Goal: Task Accomplishment & Management: Complete application form

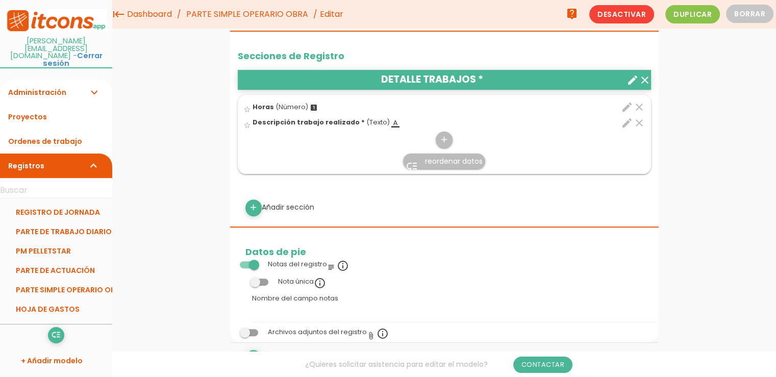
scroll to position [357, 0]
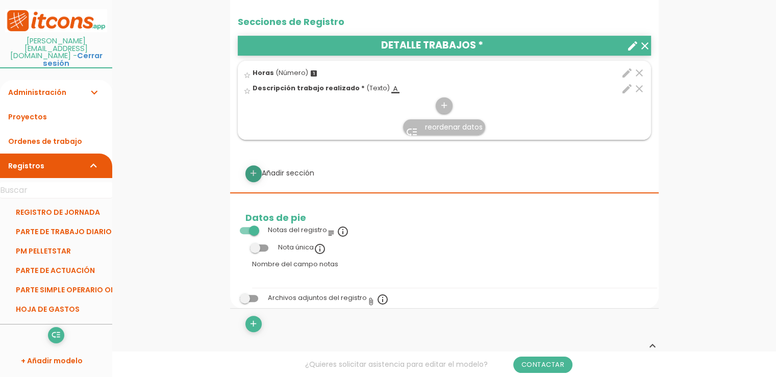
click at [255, 169] on icon "add" at bounding box center [253, 173] width 10 height 16
select select
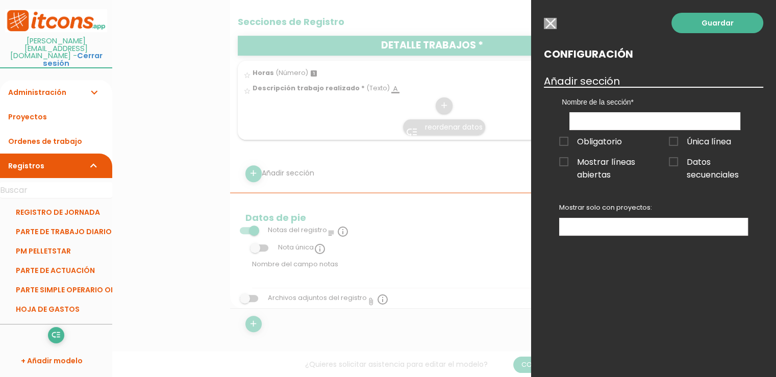
click at [606, 226] on ul at bounding box center [654, 226] width 188 height 17
click at [674, 163] on span "Datos secuenciales" at bounding box center [708, 162] width 79 height 13
click at [0, 0] on input "Datos secuenciales" at bounding box center [0, 0] width 0 height 0
click at [696, 30] on link "Guardar" at bounding box center [717, 23] width 92 height 20
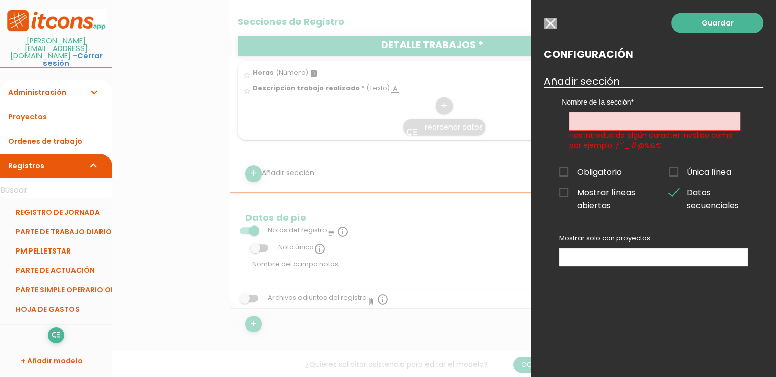
click at [613, 125] on input "text" at bounding box center [654, 121] width 171 height 18
type input "prova [PERSON_NAME]"
click at [740, 21] on link "Guardar" at bounding box center [717, 23] width 92 height 20
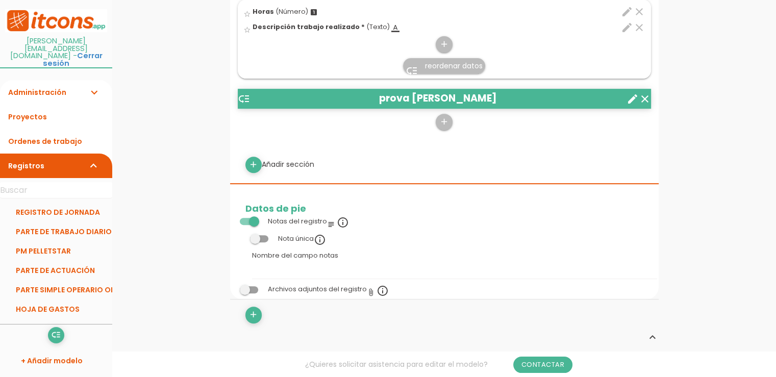
scroll to position [459, 0]
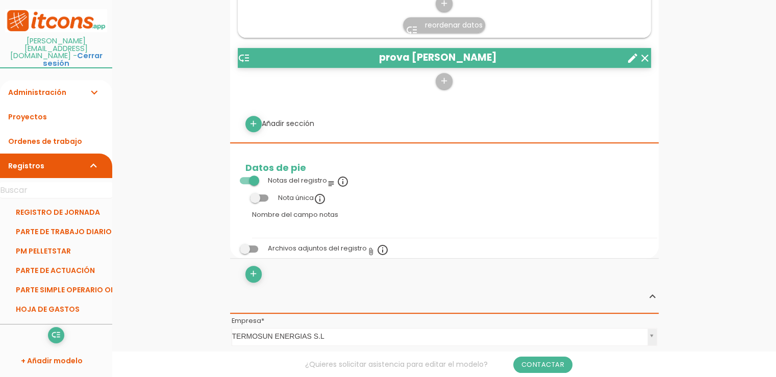
click at [298, 120] on div "add Añadir sección" at bounding box center [444, 124] width 413 height 16
click at [257, 119] on icon "add" at bounding box center [253, 124] width 10 height 16
select select
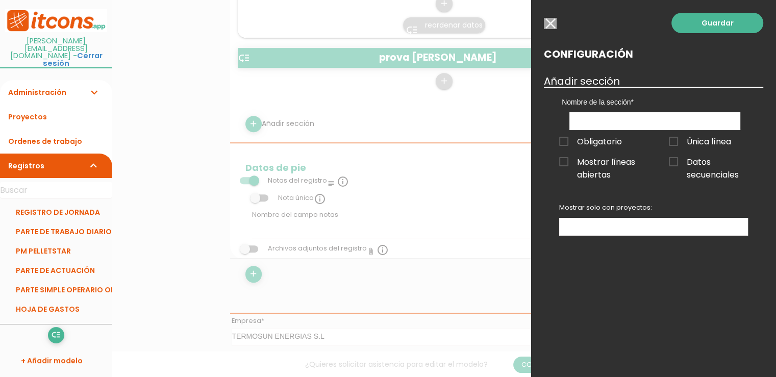
click at [552, 18] on input "button" at bounding box center [550, 23] width 13 height 11
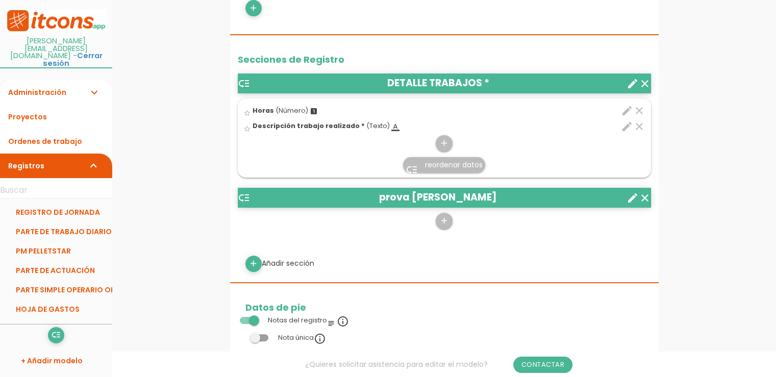
scroll to position [306, 0]
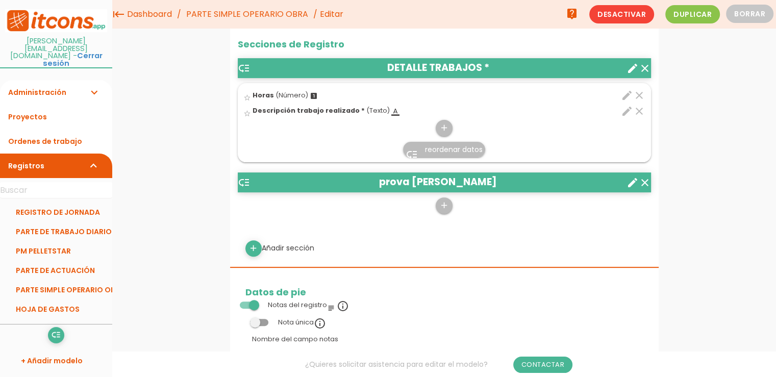
click at [635, 181] on icon "create" at bounding box center [632, 183] width 12 height 12
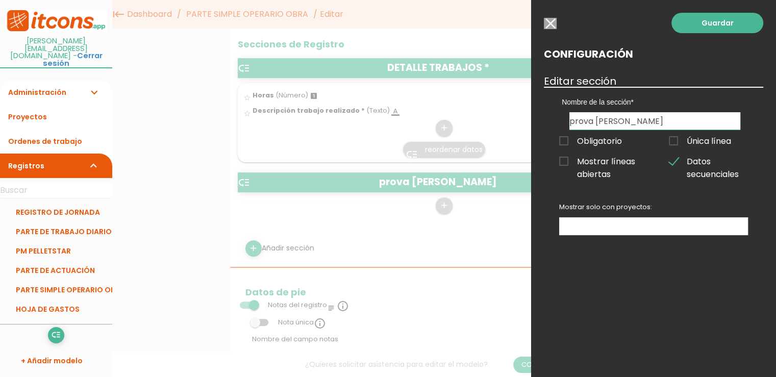
click at [480, 217] on div at bounding box center [388, 141] width 776 height 471
click at [549, 21] on input "button" at bounding box center [550, 23] width 13 height 11
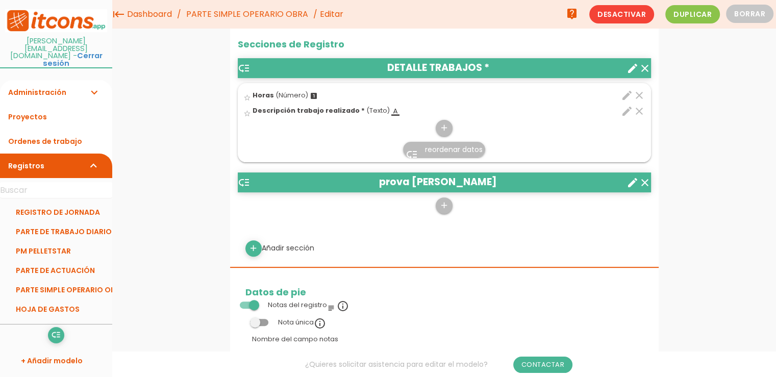
click at [243, 179] on icon "low_priority" at bounding box center [244, 183] width 12 height 12
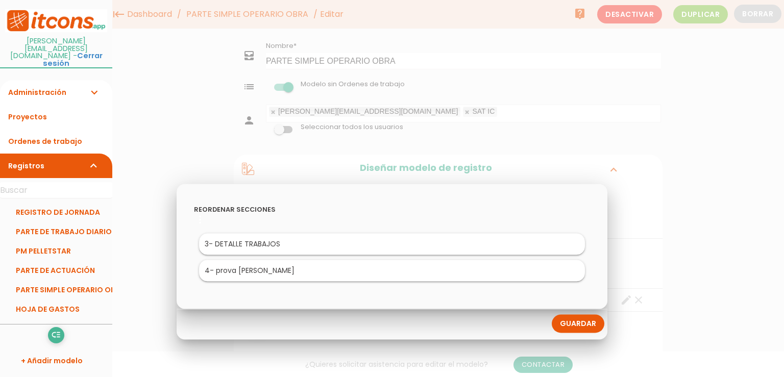
click at [706, 192] on div at bounding box center [392, 141] width 784 height 471
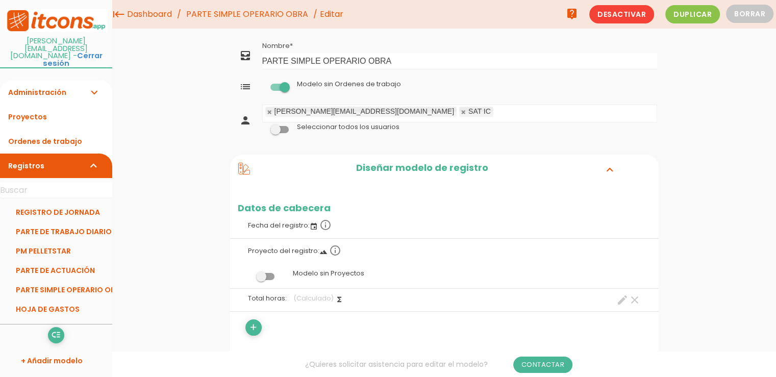
scroll to position [306, 0]
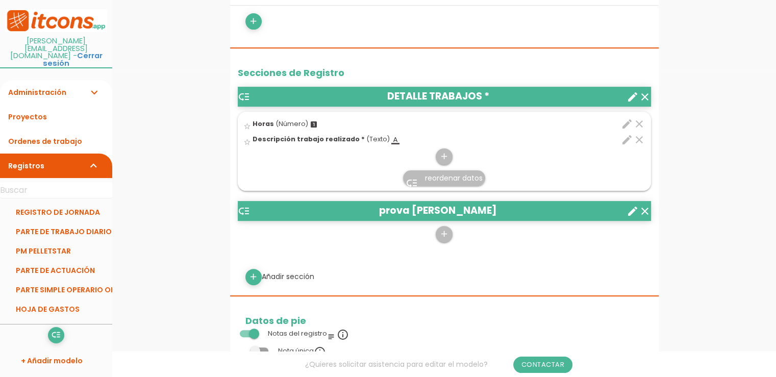
click at [633, 213] on icon "create" at bounding box center [632, 211] width 12 height 12
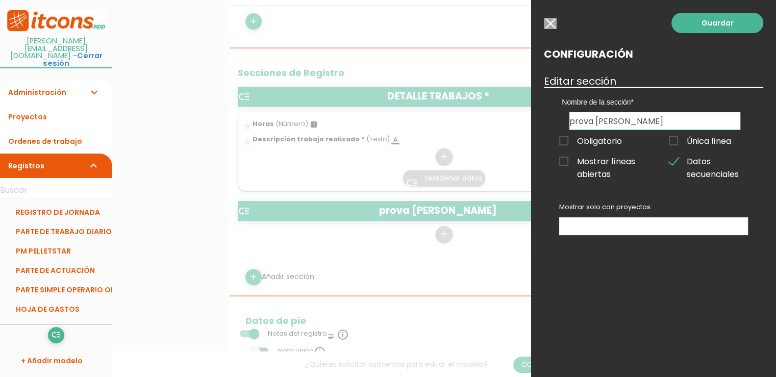
click at [485, 223] on div at bounding box center [388, 141] width 776 height 471
click at [550, 23] on input "button" at bounding box center [550, 23] width 13 height 11
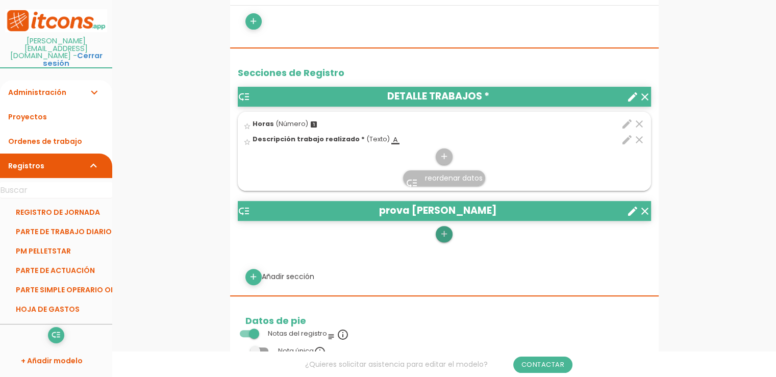
click at [444, 232] on icon "add" at bounding box center [444, 234] width 10 height 16
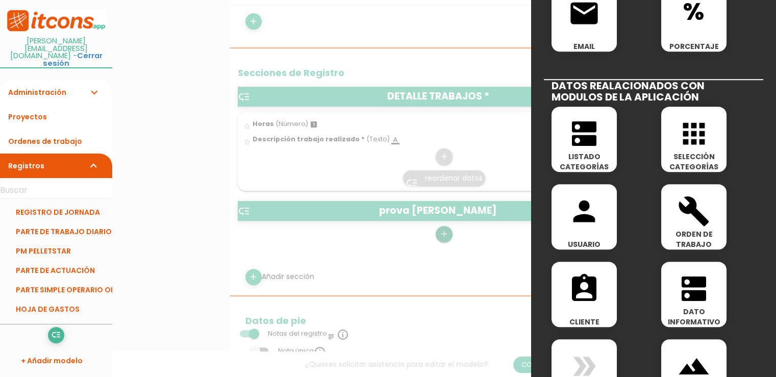
scroll to position [459, 0]
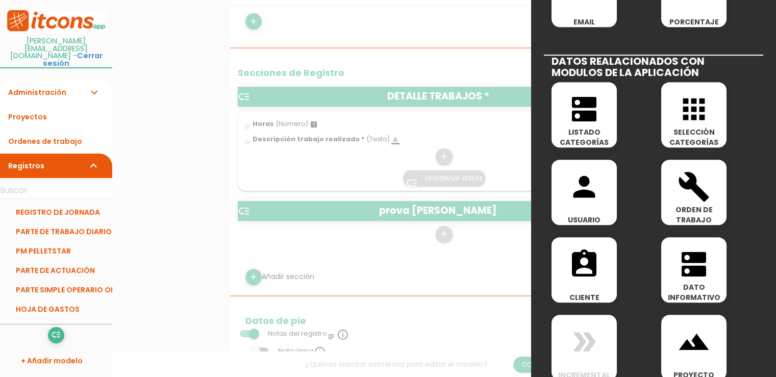
click at [596, 123] on icon "dns" at bounding box center [584, 109] width 33 height 33
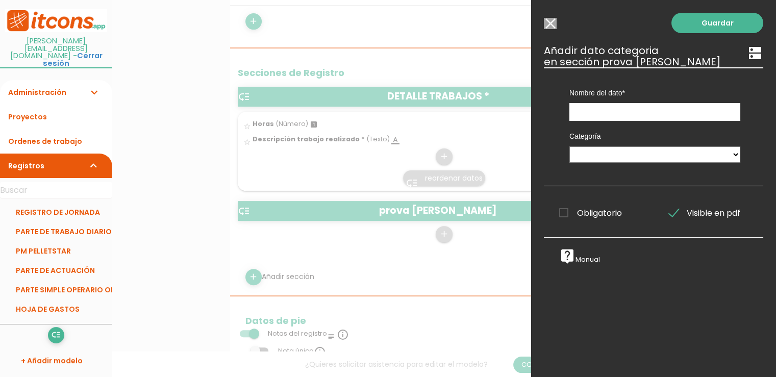
click at [557, 24] on div "Guardar ESCOGE EL TIPO DE DATO looks_one NÚMERO format_color_text TEXTO access_…" at bounding box center [653, 188] width 245 height 377
click at [553, 24] on input "Modelo sin Ordenes de trabajo" at bounding box center [550, 23] width 13 height 11
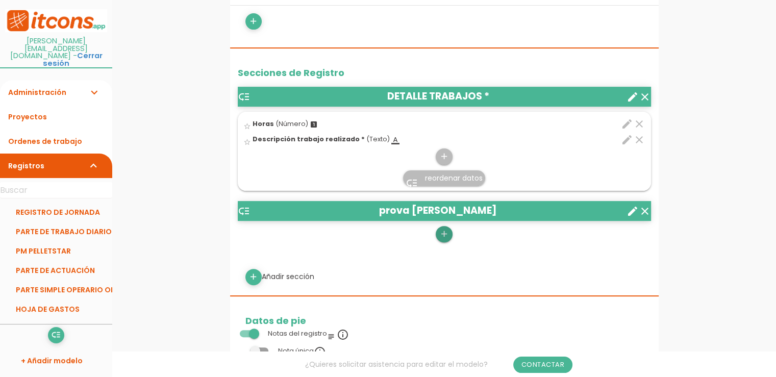
click at [449, 235] on link "add" at bounding box center [444, 234] width 16 height 16
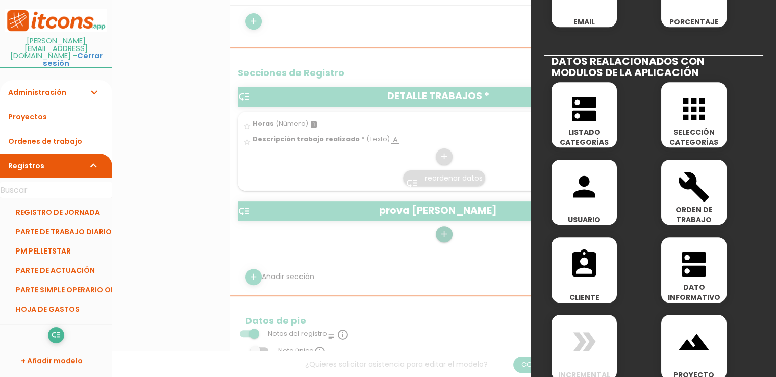
scroll to position [547, 0]
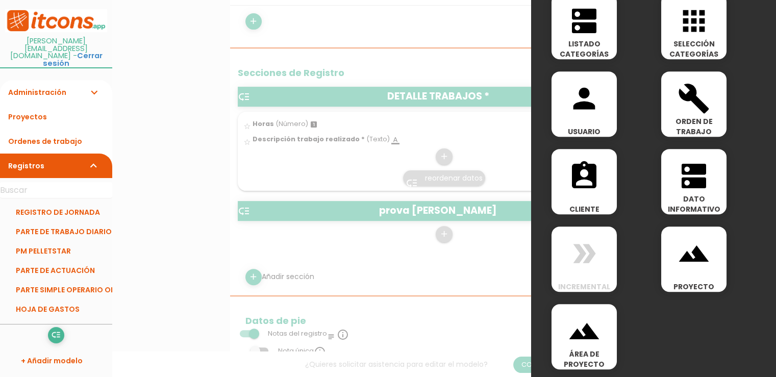
click at [695, 104] on icon "build" at bounding box center [693, 98] width 33 height 33
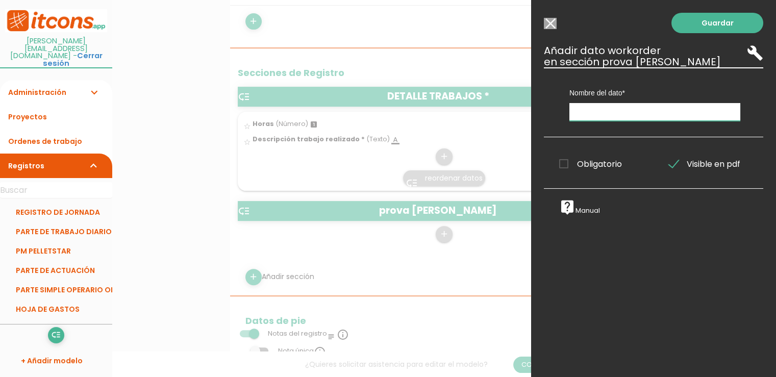
click at [612, 117] on input "text" at bounding box center [654, 112] width 171 height 18
type input "o"
click at [553, 23] on input "Modelo sin Ordenes de trabajo" at bounding box center [550, 23] width 13 height 11
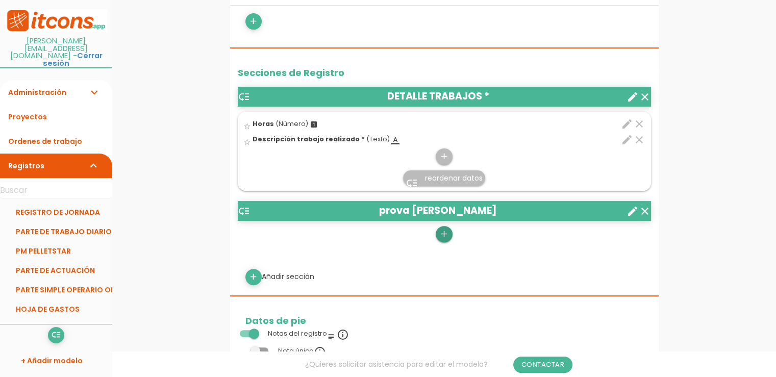
click at [448, 234] on icon "add" at bounding box center [444, 234] width 10 height 16
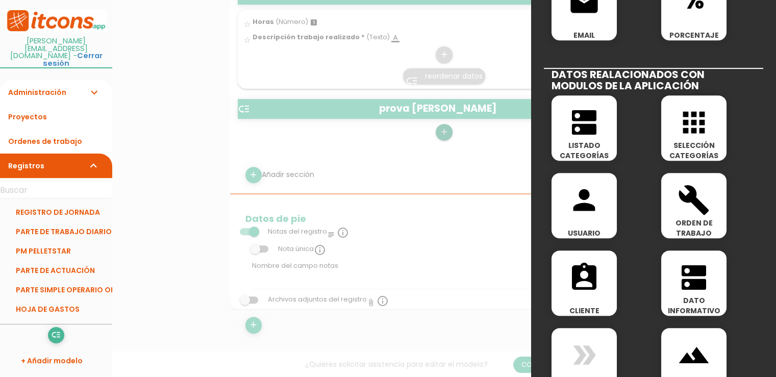
scroll to position [445, 0]
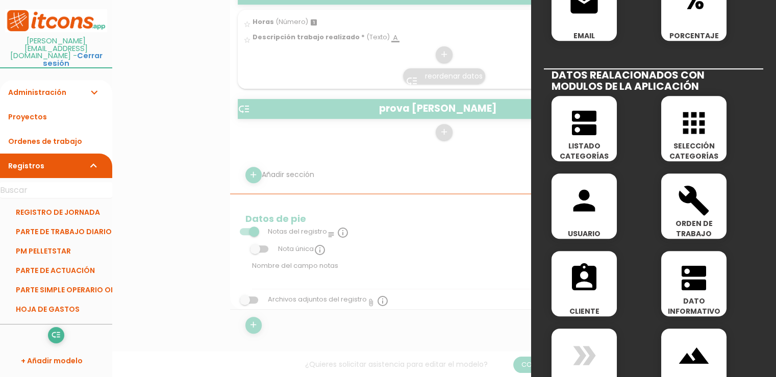
click at [584, 200] on icon "person" at bounding box center [584, 200] width 33 height 33
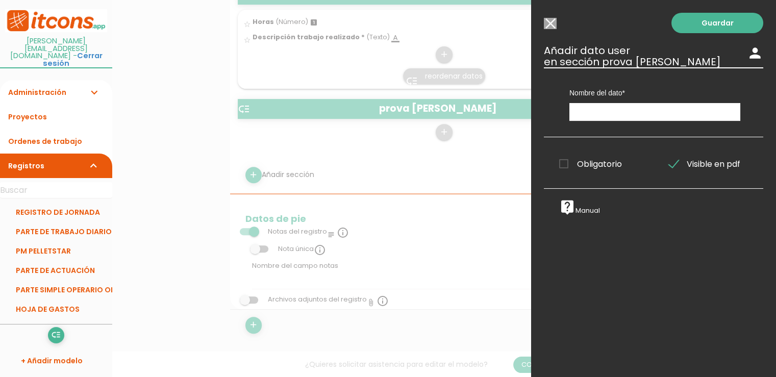
scroll to position [0, 0]
click at [559, 29] on div "Guardar ESCOGE EL TIPO DE DATO looks_one NÚMERO format_color_text TEXTO access_…" at bounding box center [653, 188] width 245 height 377
click at [549, 24] on input "Modelo sin Ordenes de trabajo" at bounding box center [550, 23] width 13 height 11
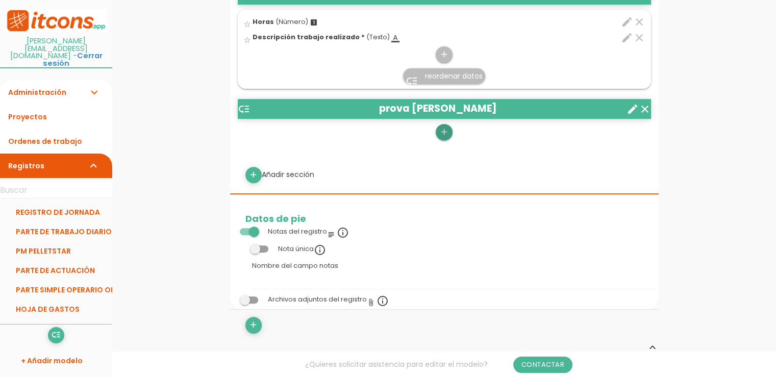
click at [444, 130] on icon "add" at bounding box center [444, 132] width 10 height 16
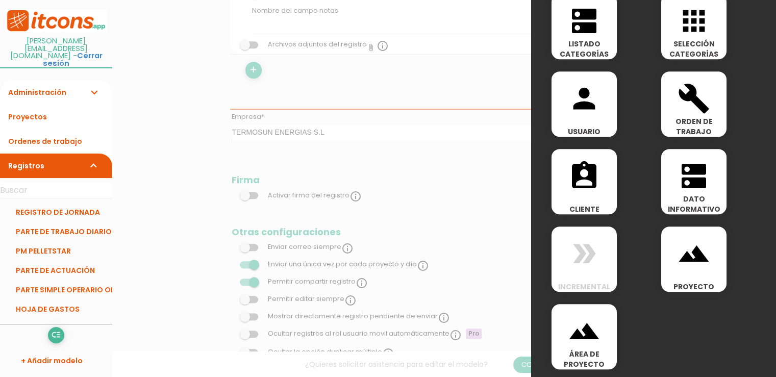
scroll to position [701, 0]
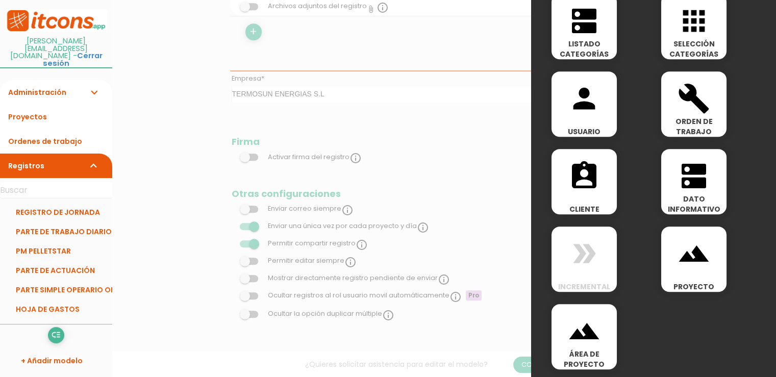
click at [602, 325] on span "landscape" at bounding box center [583, 325] width 65 height 43
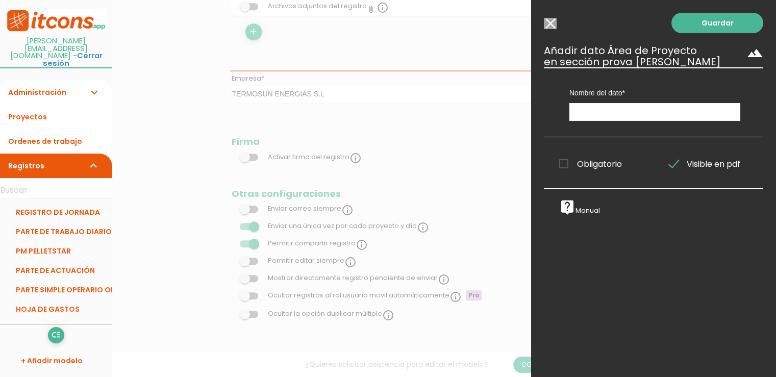
scroll to position [0, 0]
click at [615, 120] on input "text" at bounding box center [654, 112] width 171 height 18
click at [614, 114] on input "text" at bounding box center [654, 112] width 171 height 18
type input "area de proyecto"
click at [709, 27] on link "Guardar" at bounding box center [717, 23] width 92 height 20
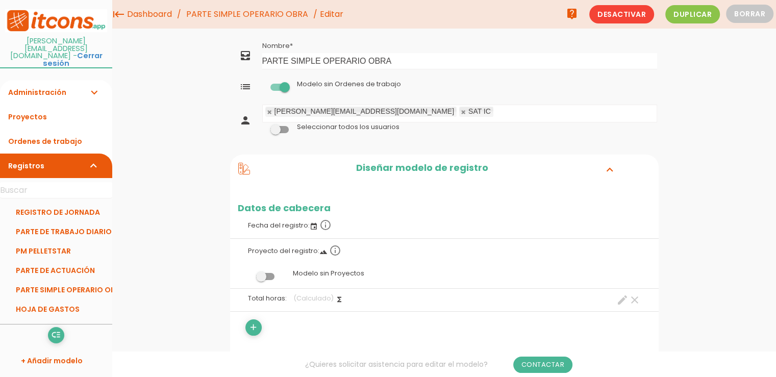
click at [279, 129] on span at bounding box center [279, 129] width 18 height 7
click at [262, 127] on input "checkbox" at bounding box center [262, 127] width 0 height 0
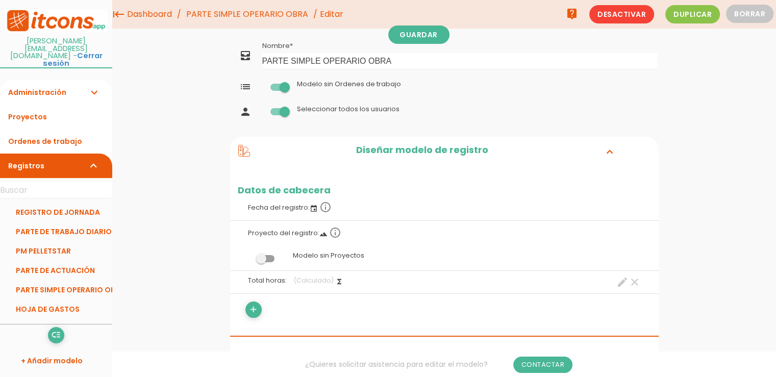
click at [281, 87] on span at bounding box center [279, 87] width 18 height 7
click at [262, 84] on input "checkbox" at bounding box center [262, 84] width 0 height 0
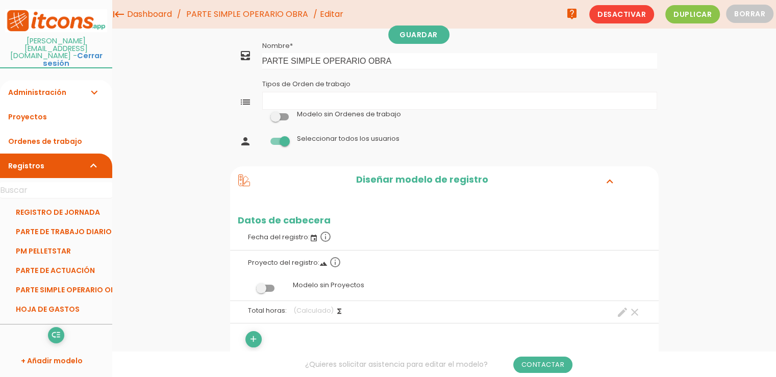
click at [275, 114] on span at bounding box center [279, 116] width 18 height 7
click at [262, 114] on input "checkbox" at bounding box center [262, 114] width 0 height 0
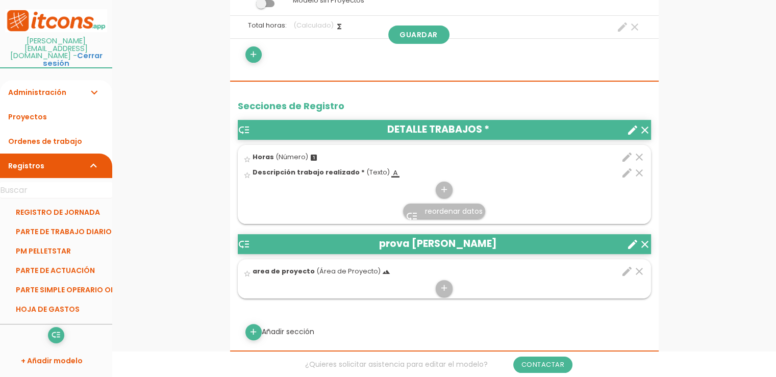
scroll to position [357, 0]
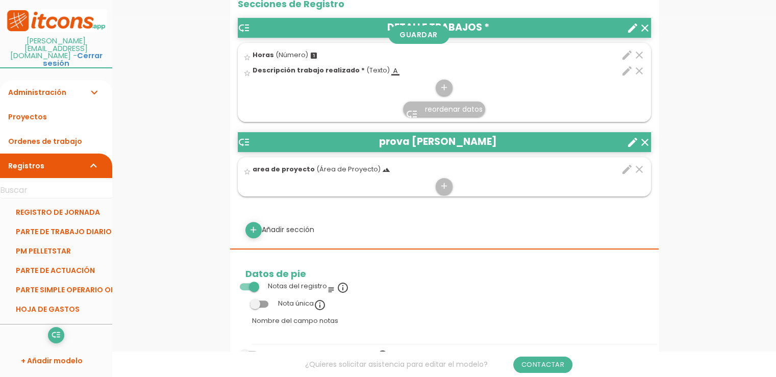
click at [631, 147] on icon "create" at bounding box center [632, 142] width 12 height 12
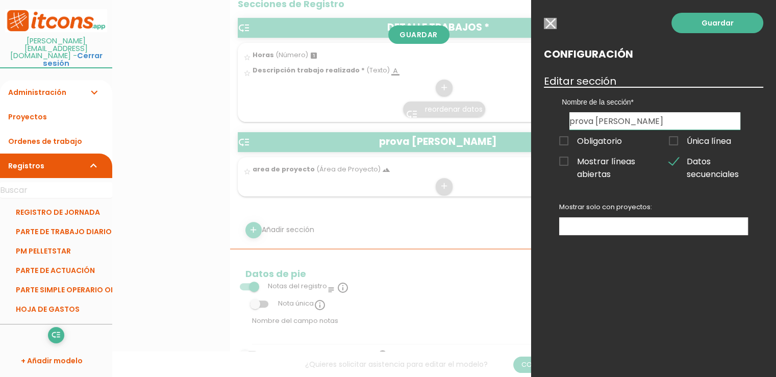
click at [552, 23] on input "button" at bounding box center [550, 23] width 13 height 11
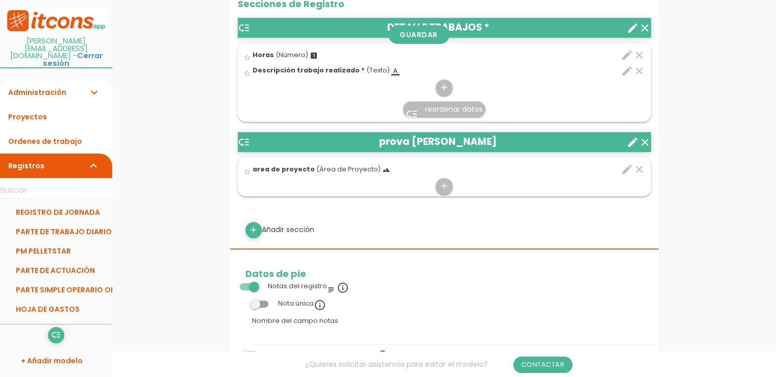
click at [633, 139] on icon "create" at bounding box center [632, 142] width 12 height 12
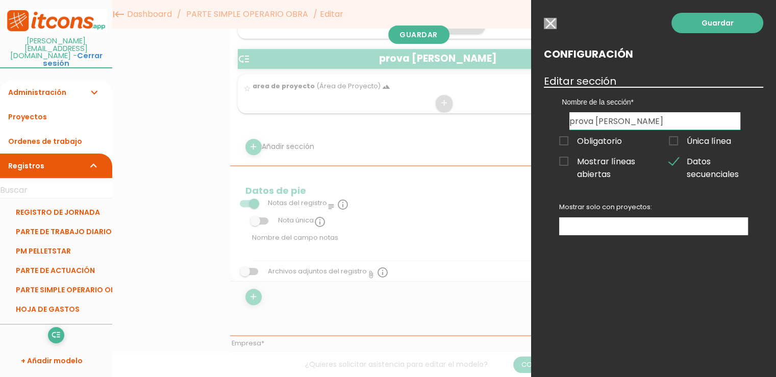
scroll to position [408, 0]
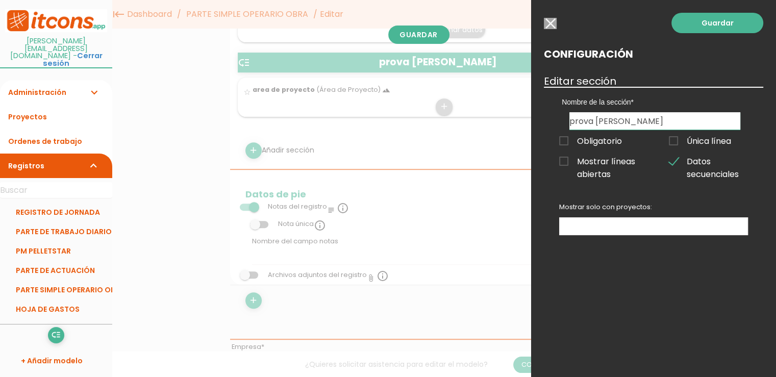
click at [549, 22] on input "button" at bounding box center [550, 23] width 13 height 11
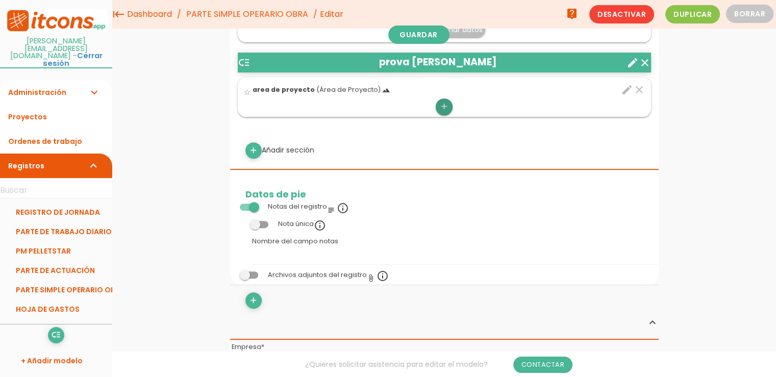
click at [446, 104] on icon "add" at bounding box center [444, 106] width 10 height 16
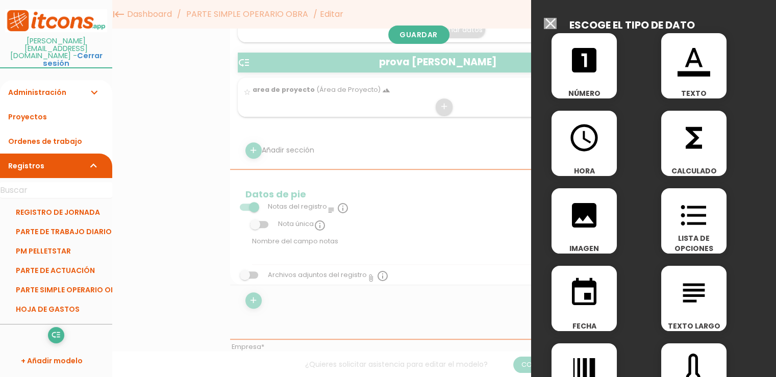
click at [683, 222] on icon "format_list_bulleted" at bounding box center [693, 215] width 33 height 33
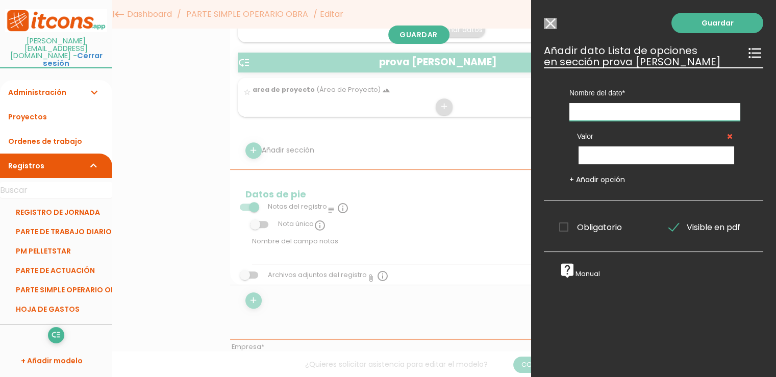
click at [628, 116] on input "text" at bounding box center [654, 112] width 171 height 18
type input "Lista de opciones"
click at [617, 147] on input "text" at bounding box center [656, 155] width 156 height 18
type input "Si"
click at [591, 175] on link "+ Añadir opción" at bounding box center [597, 179] width 56 height 10
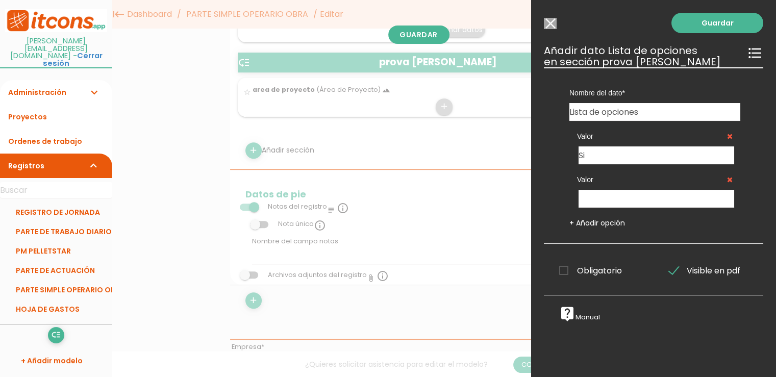
click at [593, 218] on link "+ Añadir opción" at bounding box center [597, 223] width 56 height 10
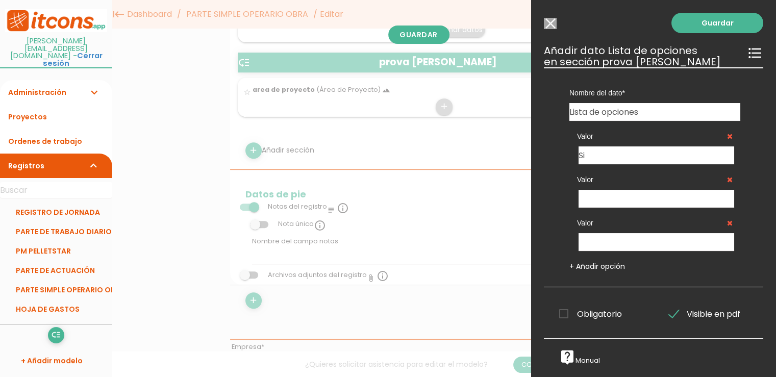
click at [604, 265] on link "+ Añadir opción" at bounding box center [597, 266] width 56 height 10
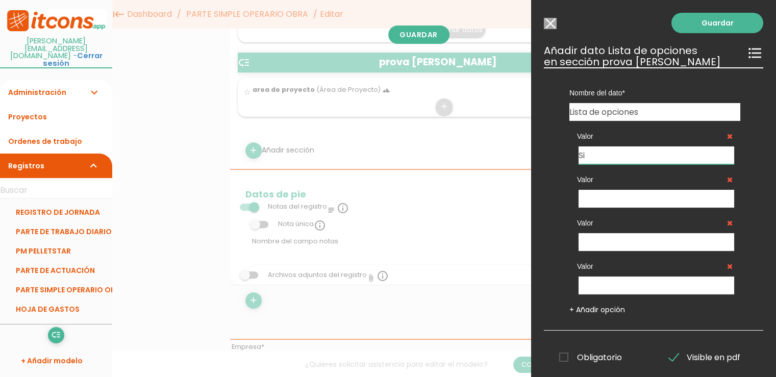
click at [604, 153] on input "Si" at bounding box center [656, 155] width 156 height 18
click at [600, 187] on div "Valor" at bounding box center [654, 185] width 171 height 43
click at [599, 195] on input "text" at bounding box center [656, 199] width 156 height 18
type input "No"
click at [596, 241] on input "text" at bounding box center [656, 242] width 156 height 18
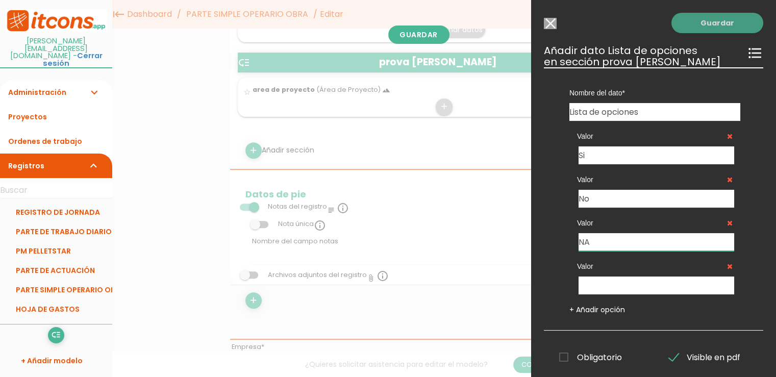
type input "NA"
click at [706, 18] on link "Guardar" at bounding box center [717, 23] width 92 height 20
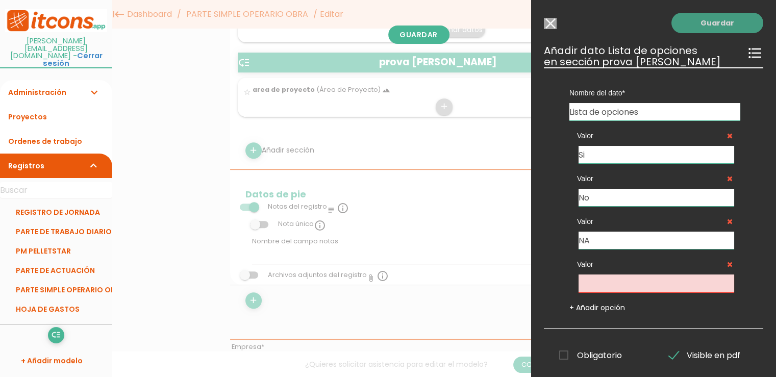
click at [704, 24] on link "Guardar" at bounding box center [717, 23] width 92 height 20
click at [695, 37] on div "Guardar ESCOGE EL TIPO DE DATO looks_one NÚMERO format_color_text TEXTO access_…" at bounding box center [653, 188] width 245 height 377
click at [692, 28] on link "Guardar" at bounding box center [717, 23] width 92 height 20
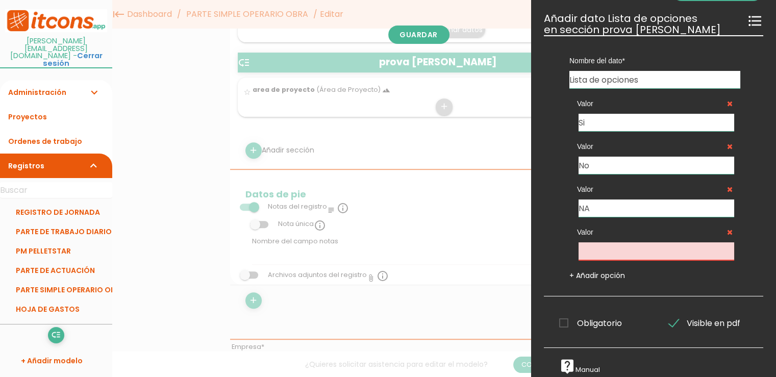
drag, startPoint x: 721, startPoint y: 223, endPoint x: 712, endPoint y: 219, distance: 10.5
click at [727, 229] on icon at bounding box center [730, 232] width 6 height 7
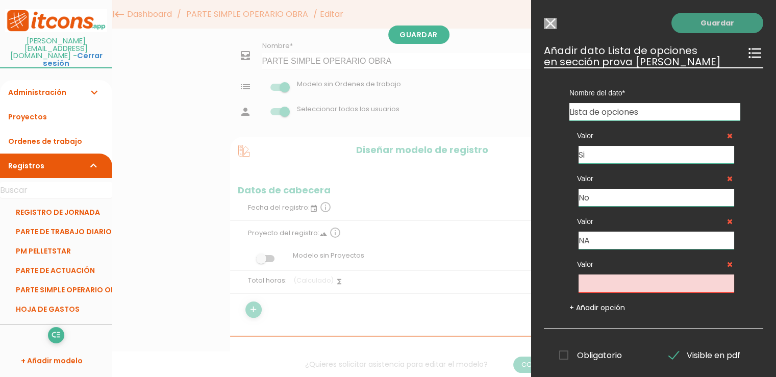
click at [707, 27] on link "Guardar" at bounding box center [717, 23] width 92 height 20
click at [727, 265] on icon at bounding box center [730, 264] width 6 height 7
click at [626, 275] on input "text" at bounding box center [656, 283] width 156 height 18
click at [727, 263] on icon at bounding box center [730, 264] width 6 height 7
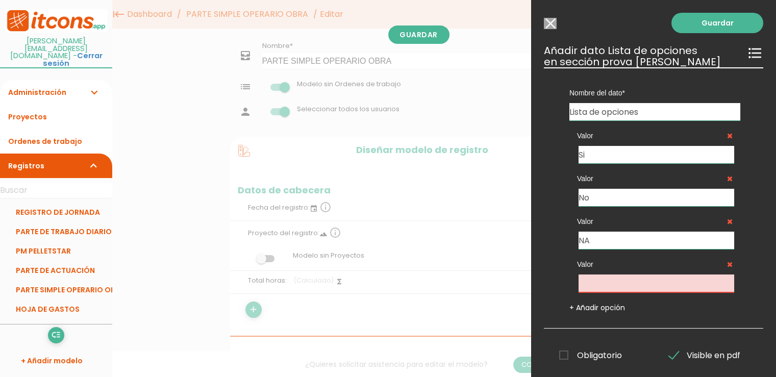
click at [727, 263] on icon at bounding box center [730, 264] width 6 height 7
click at [727, 265] on icon at bounding box center [730, 264] width 6 height 7
click at [681, 237] on input "NA" at bounding box center [656, 240] width 156 height 17
click at [727, 264] on icon at bounding box center [730, 264] width 6 height 7
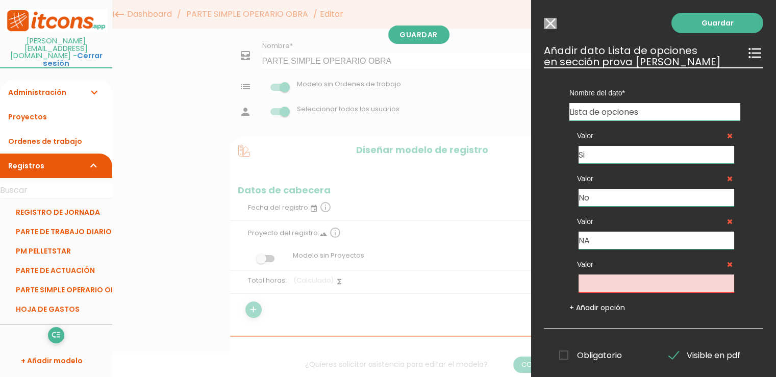
click at [602, 281] on input "text" at bounding box center [656, 283] width 156 height 18
type input "eliminar Valor, como?"
click at [727, 265] on icon at bounding box center [730, 264] width 6 height 7
click at [706, 287] on input "eliminar Valor, como?" at bounding box center [656, 283] width 156 height 18
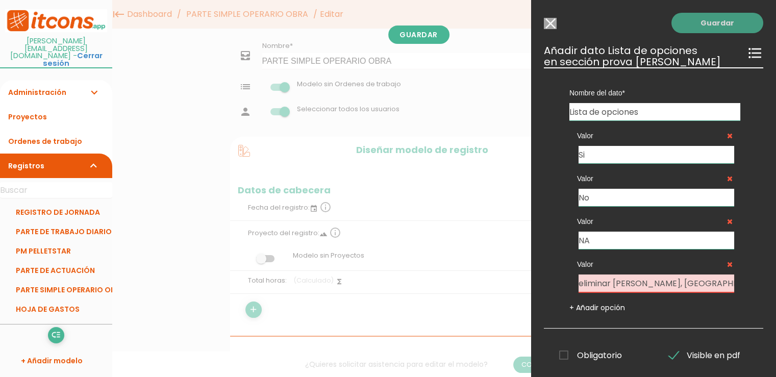
click at [713, 28] on link "Guardar" at bounding box center [717, 23] width 92 height 20
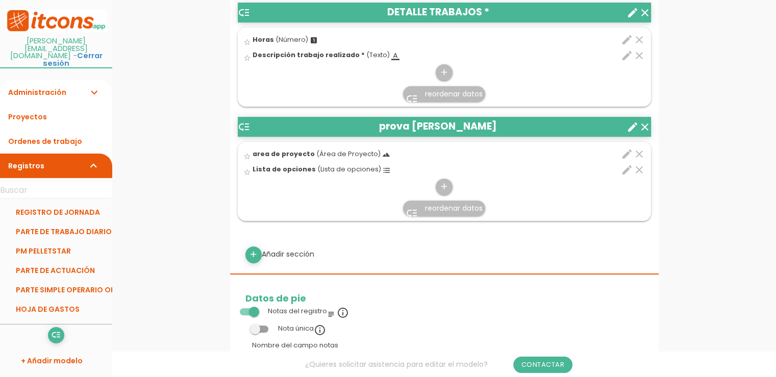
scroll to position [408, 0]
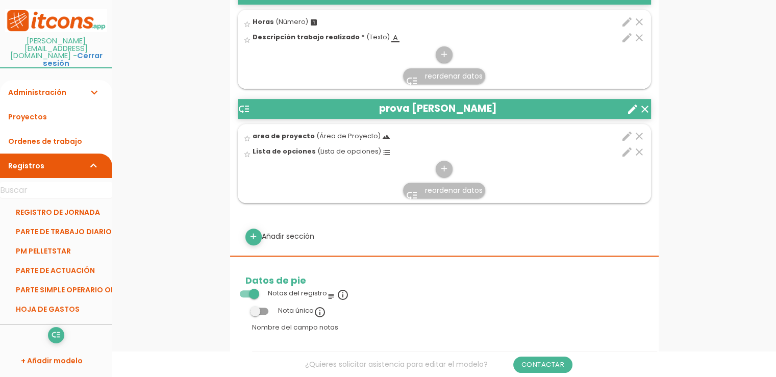
click at [383, 150] on icon "format_list_bulleted" at bounding box center [387, 152] width 8 height 8
click at [0, 0] on input "star_border" at bounding box center [0, 0] width 0 height 0
click at [364, 150] on span "(Lista de opciones)" at bounding box center [349, 151] width 64 height 9
click at [0, 0] on input "star" at bounding box center [0, 0] width 0 height 0
click at [628, 153] on icon "edit" at bounding box center [627, 152] width 12 height 12
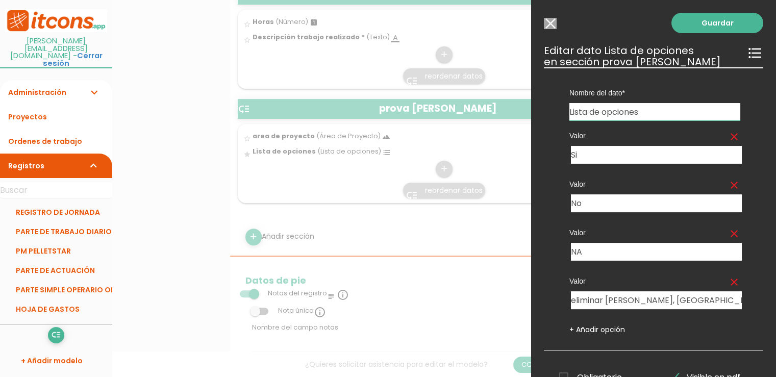
click at [728, 281] on icon "clear" at bounding box center [734, 282] width 12 height 12
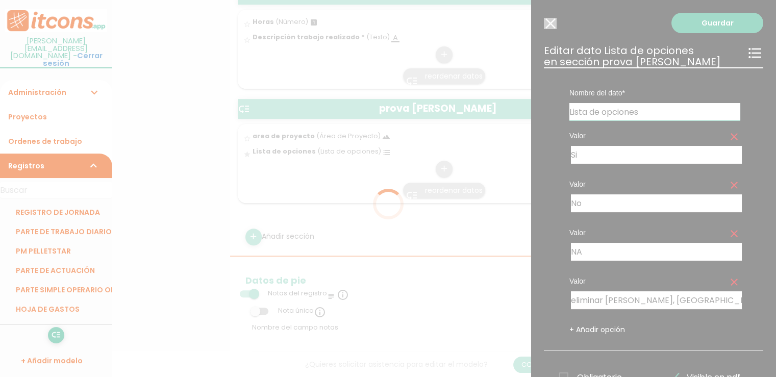
scroll to position [0, 0]
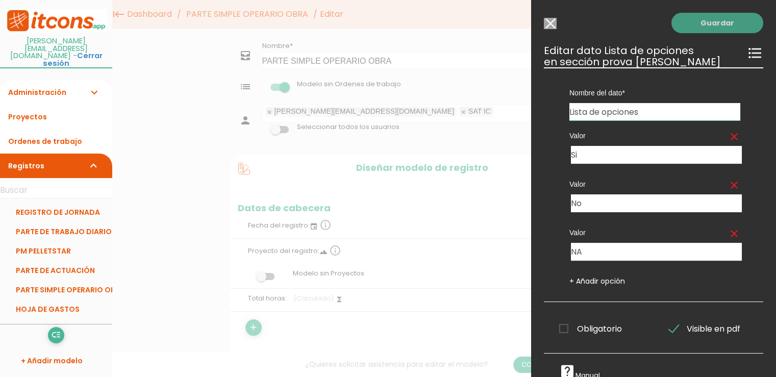
click at [700, 28] on link "Guardar" at bounding box center [717, 23] width 92 height 20
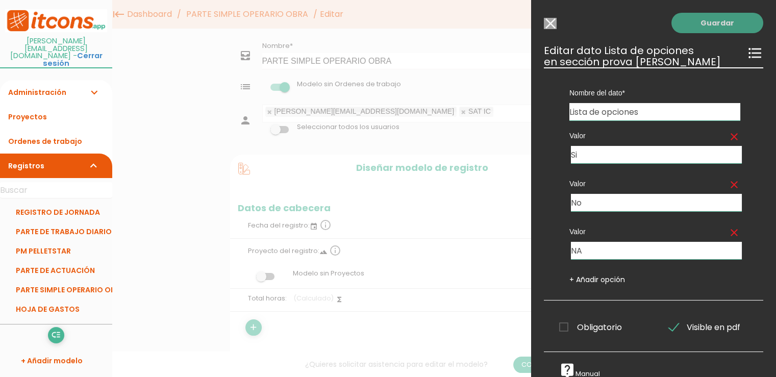
click at [684, 20] on link "Guardar" at bounding box center [717, 23] width 92 height 20
click at [718, 23] on link "Guardar" at bounding box center [717, 23] width 92 height 20
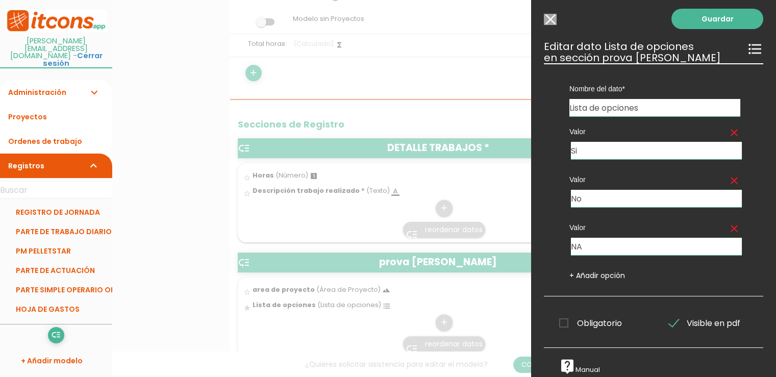
scroll to position [255, 0]
click at [583, 365] on link "live_help Manual" at bounding box center [579, 369] width 41 height 9
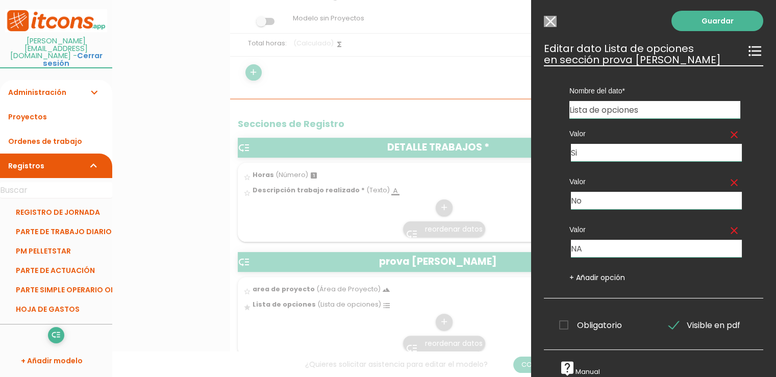
scroll to position [0, 0]
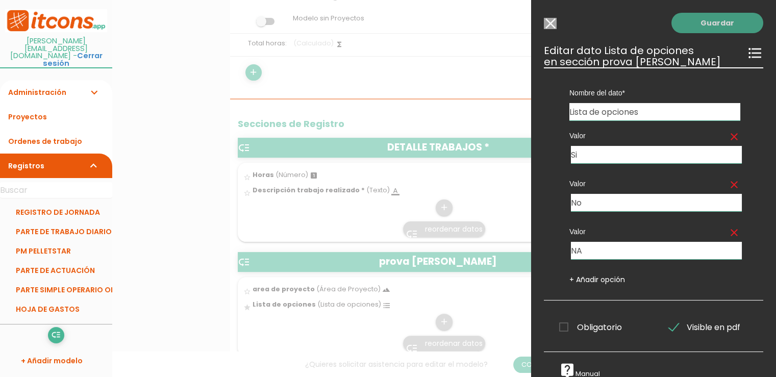
click at [702, 18] on link "Guardar" at bounding box center [717, 23] width 92 height 20
click at [696, 25] on link "Guardar" at bounding box center [717, 23] width 92 height 20
click at [707, 22] on link "Guardar" at bounding box center [717, 23] width 92 height 20
click at [549, 22] on input "Modelo sin Ordenes de trabajo" at bounding box center [550, 23] width 13 height 11
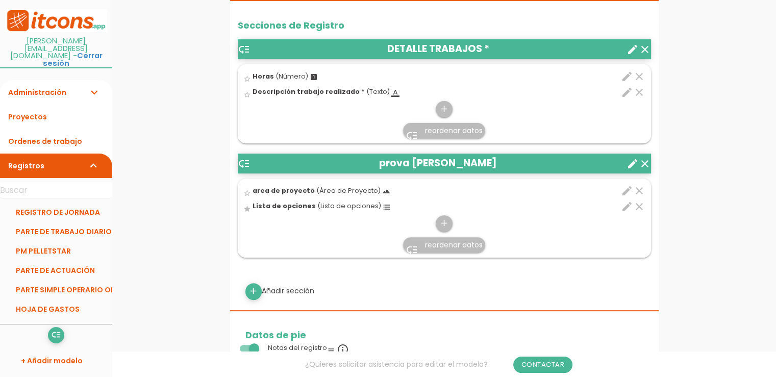
scroll to position [357, 0]
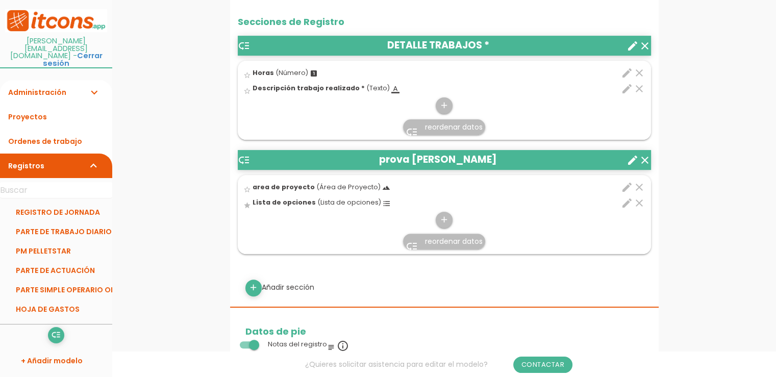
click at [626, 204] on icon "edit" at bounding box center [627, 203] width 12 height 12
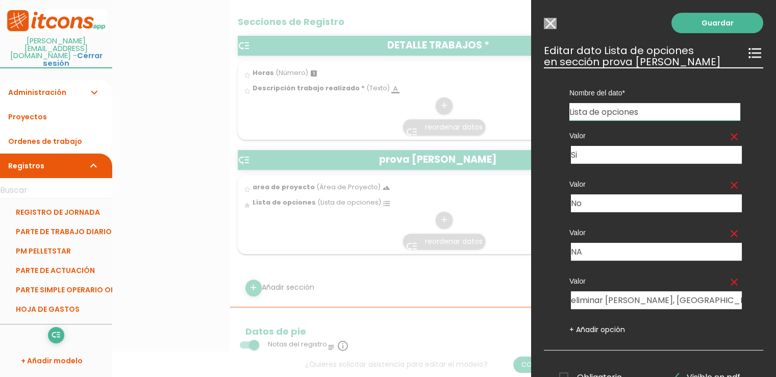
click at [729, 282] on icon "clear" at bounding box center [734, 282] width 12 height 12
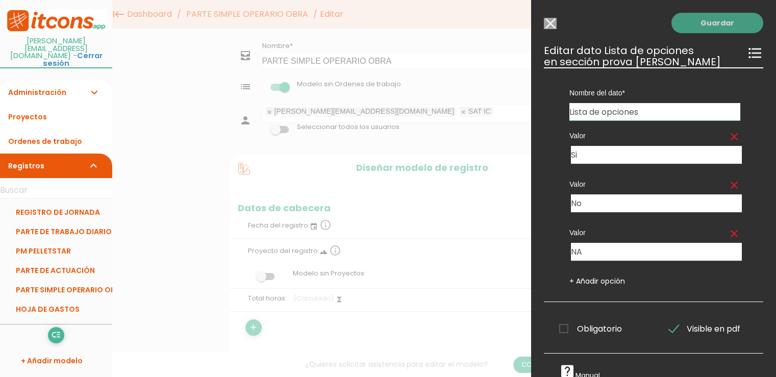
click at [711, 24] on link "Guardar" at bounding box center [717, 23] width 92 height 20
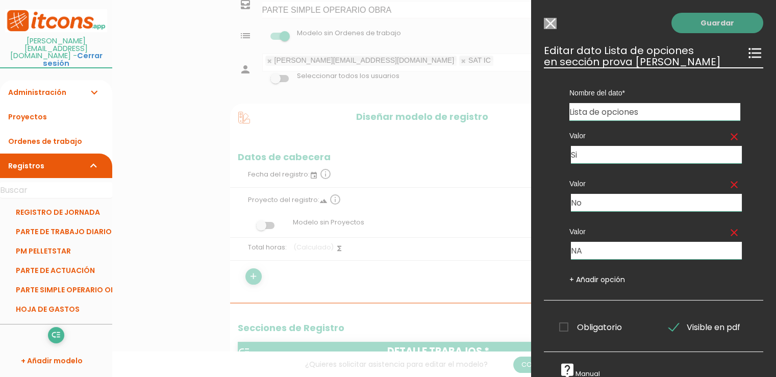
click at [710, 24] on link "Guardar" at bounding box center [717, 23] width 92 height 20
click at [685, 18] on link "Guardar" at bounding box center [717, 23] width 92 height 20
click at [726, 27] on link "Guardar" at bounding box center [717, 23] width 92 height 20
click at [553, 24] on input "Modelo sin Ordenes de trabajo" at bounding box center [550, 23] width 13 height 11
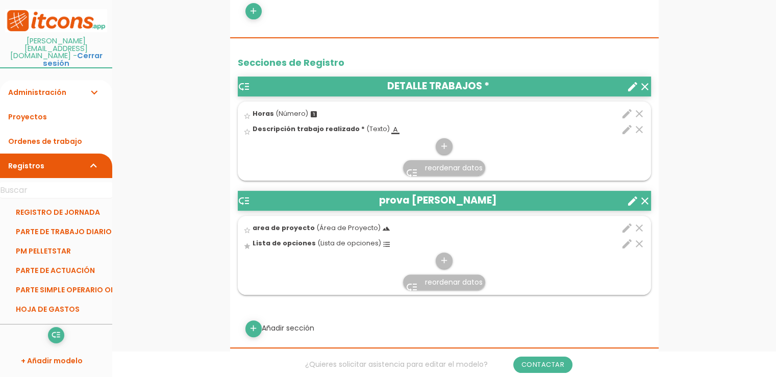
scroll to position [357, 0]
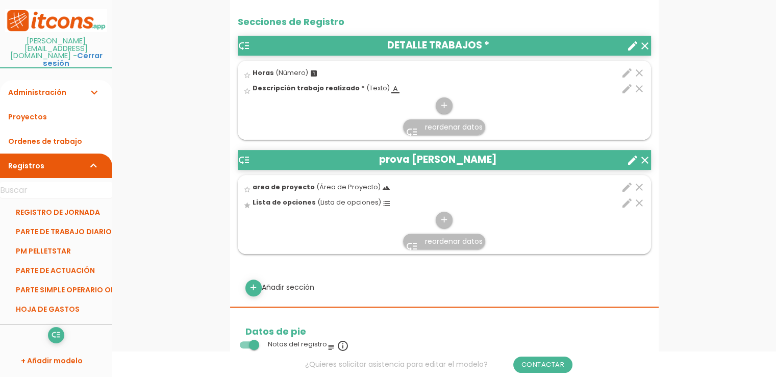
click at [626, 201] on icon "edit" at bounding box center [627, 203] width 12 height 12
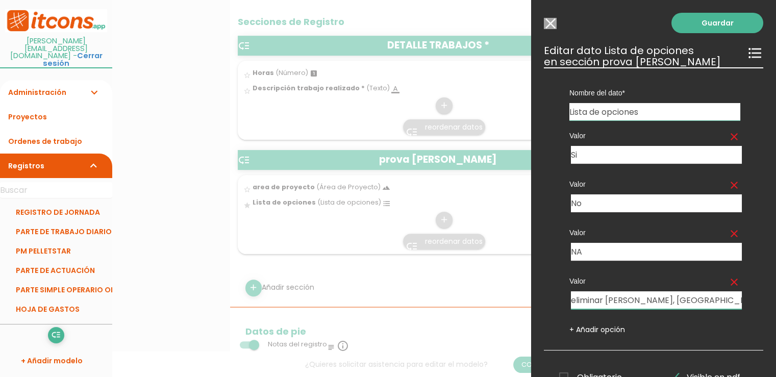
drag, startPoint x: 661, startPoint y: 297, endPoint x: 548, endPoint y: 288, distance: 113.1
click at [548, 288] on div "Nombre del dato area de proyecto Horas Lista de opciones Descripción trabajo re…" at bounding box center [653, 208] width 219 height 283
click at [760, 51] on div "Guardar ESCOGE EL TIPO DE DATO looks_one NÚMERO format_color_text TEXTO access_…" at bounding box center [653, 188] width 245 height 377
click at [751, 53] on icon "format_list_bulleted" at bounding box center [755, 53] width 16 height 16
click at [747, 53] on icon "format_list_bulleted" at bounding box center [755, 53] width 16 height 16
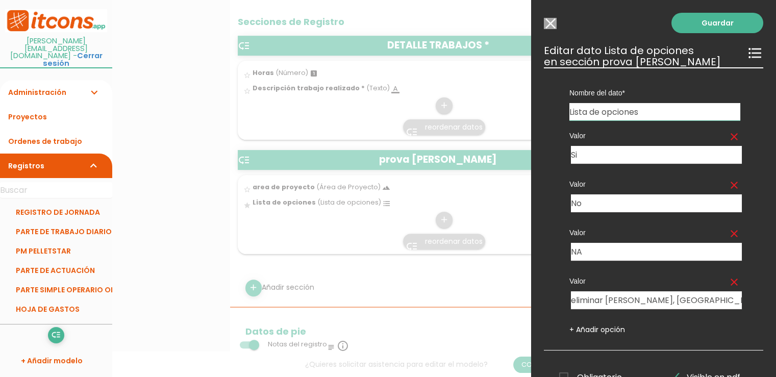
click at [622, 59] on h3 "Editar dato Lista de opciones format_list_bulleted en sección prova ingrid" at bounding box center [653, 56] width 219 height 22
click at [747, 52] on icon "format_list_bulleted" at bounding box center [755, 53] width 16 height 16
click at [600, 60] on h3 "Editar dato Lista de opciones format_list_bulleted en sección prova ingrid" at bounding box center [653, 56] width 219 height 22
click at [553, 25] on input "Modelo sin Ordenes de trabajo" at bounding box center [550, 23] width 13 height 11
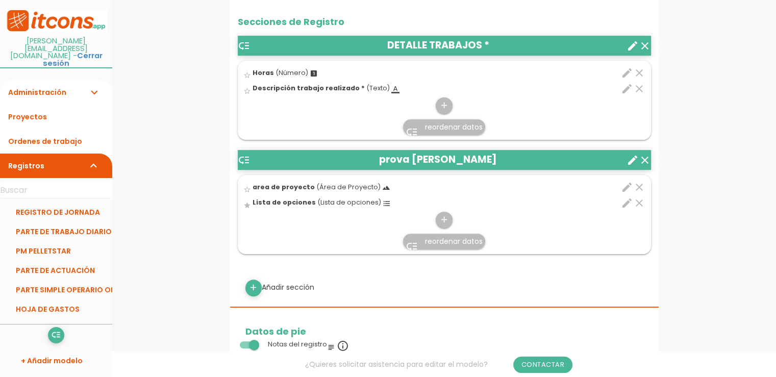
click at [631, 197] on icon "edit" at bounding box center [627, 203] width 12 height 12
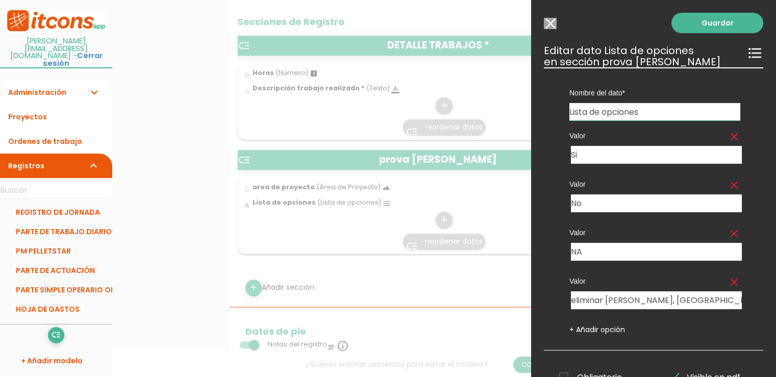
click at [747, 54] on icon "format_list_bulleted" at bounding box center [755, 53] width 16 height 16
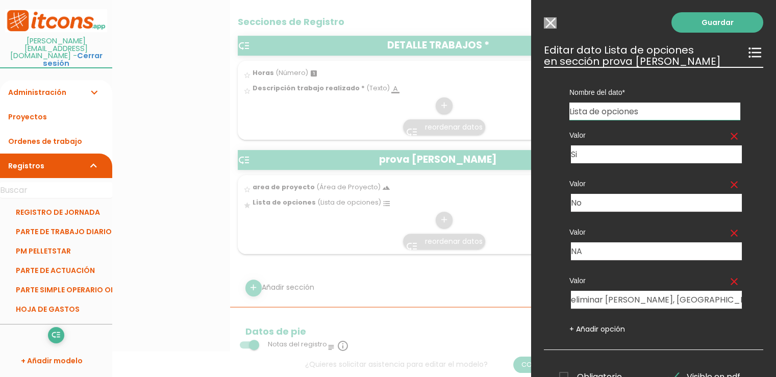
scroll to position [0, 0]
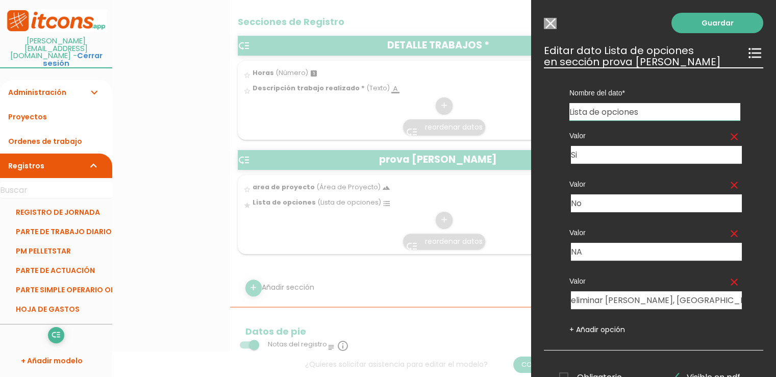
click at [750, 47] on icon "format_list_bulleted" at bounding box center [755, 53] width 16 height 16
click at [747, 53] on icon "format_list_bulleted" at bounding box center [755, 53] width 16 height 16
click at [555, 20] on input "Modelo sin Ordenes de trabajo" at bounding box center [550, 23] width 13 height 11
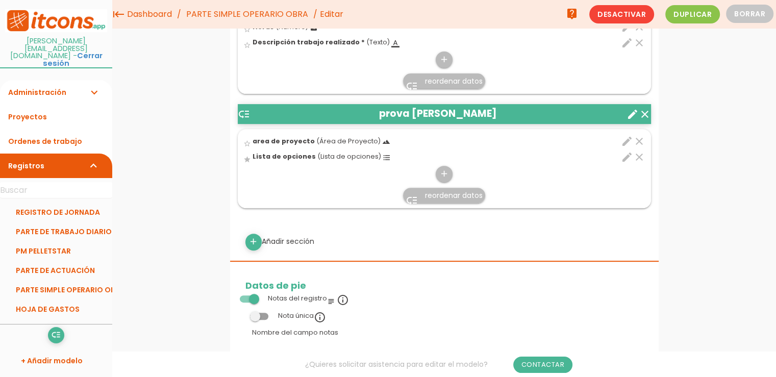
scroll to position [357, 0]
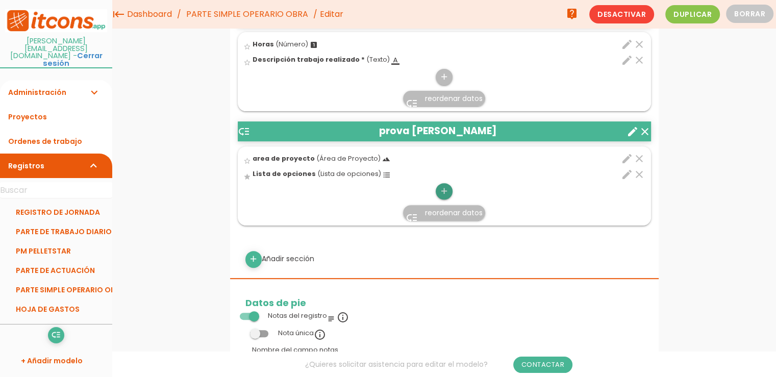
click at [441, 187] on icon "add" at bounding box center [444, 191] width 10 height 16
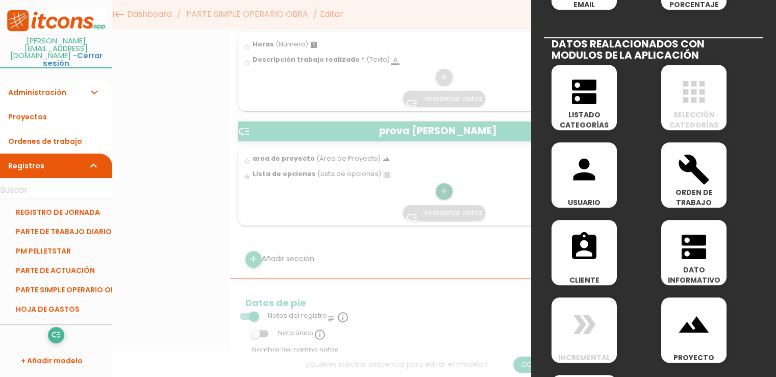
scroll to position [459, 0]
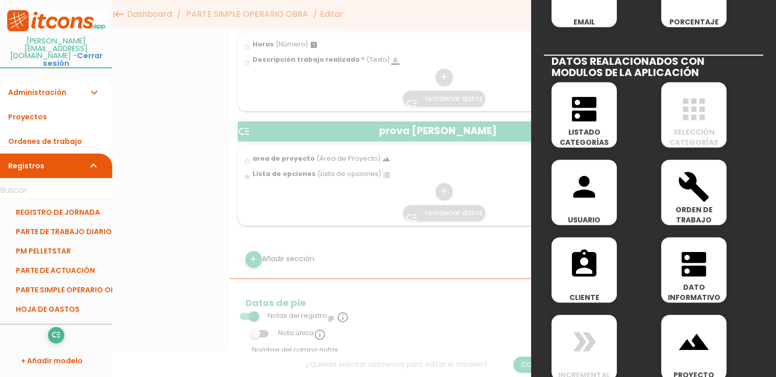
click at [595, 135] on span "LISTADO CATEGORÍAS" at bounding box center [583, 137] width 65 height 20
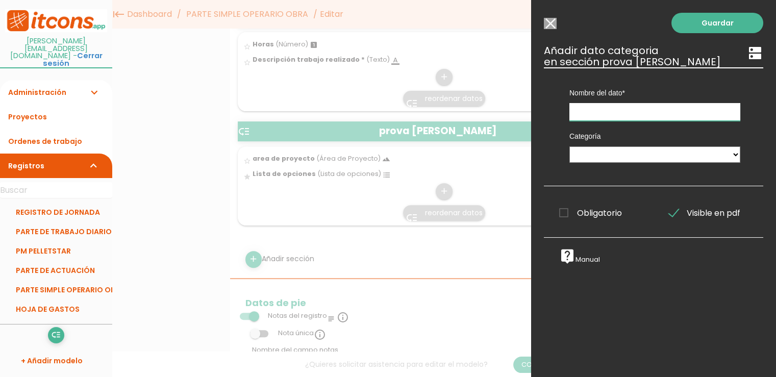
click at [632, 115] on input "text" at bounding box center [654, 112] width 171 height 18
click at [547, 24] on input "Modelo sin Ordenes de trabajo" at bounding box center [550, 23] width 13 height 11
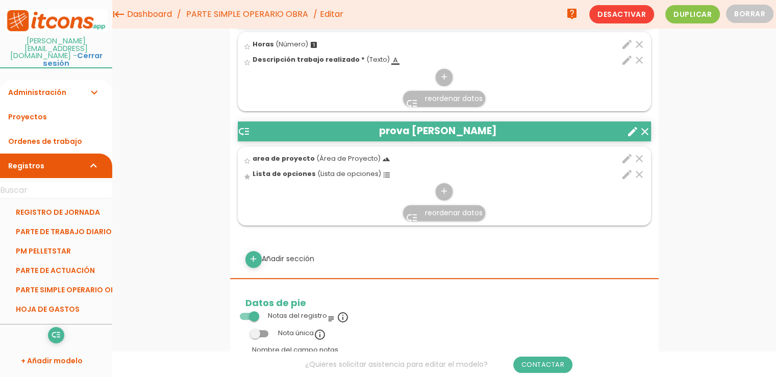
click at [633, 131] on icon "create" at bounding box center [632, 131] width 12 height 12
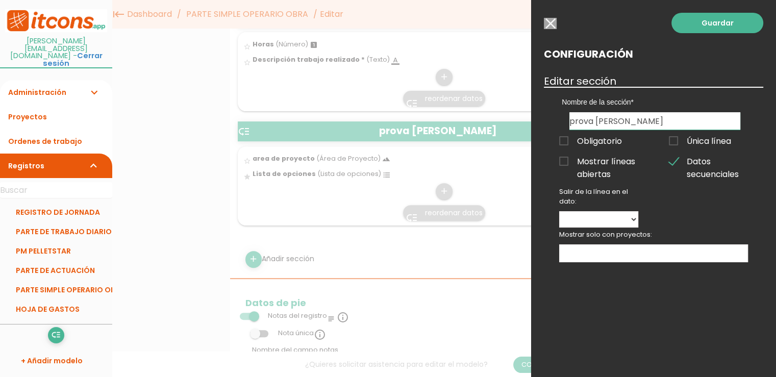
click at [554, 24] on input "button" at bounding box center [550, 23] width 13 height 11
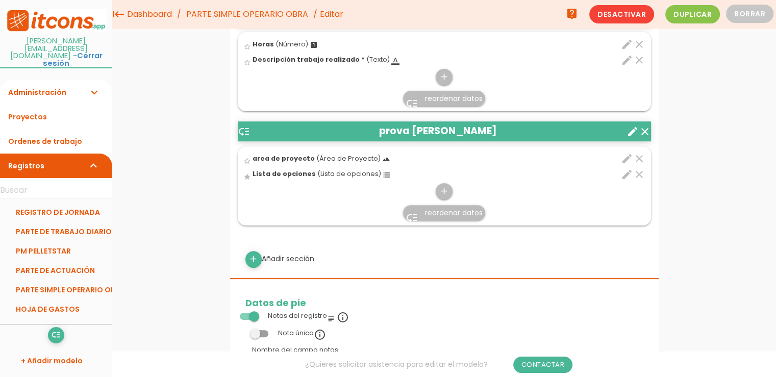
click at [628, 128] on icon "create" at bounding box center [632, 131] width 12 height 12
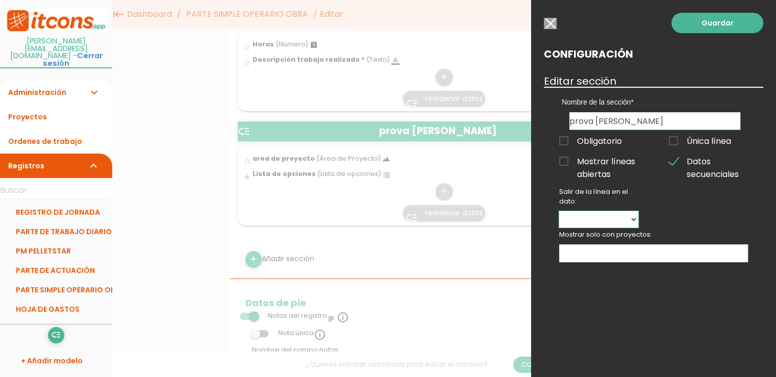
click at [602, 220] on select "area de proyecto Lista de opciones" at bounding box center [598, 219] width 79 height 16
click at [685, 216] on div "Guardar Configuración Editar sección Nombre de la sección DETALLE TRABAJOS prov…" at bounding box center [653, 188] width 245 height 377
click at [677, 251] on ul at bounding box center [654, 253] width 188 height 17
click at [550, 20] on input "button" at bounding box center [550, 23] width 13 height 11
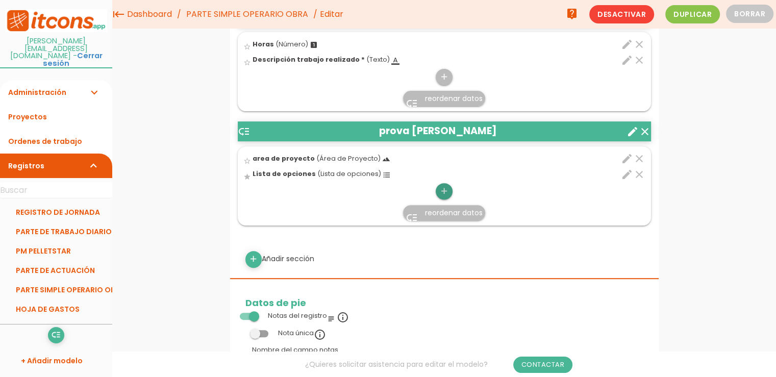
click at [444, 187] on icon "add" at bounding box center [444, 191] width 10 height 16
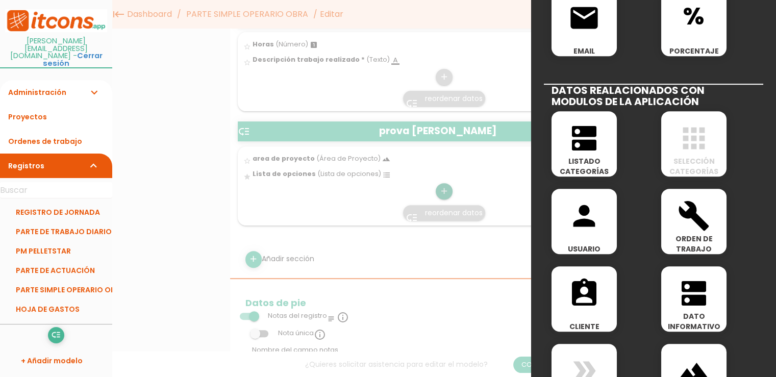
scroll to position [459, 0]
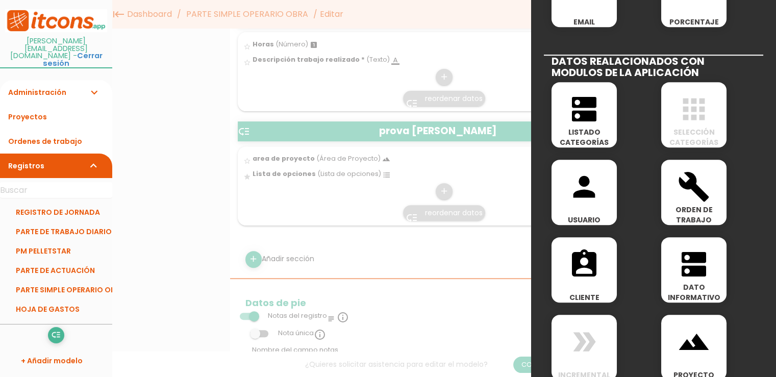
click at [596, 122] on icon "dns" at bounding box center [584, 109] width 33 height 33
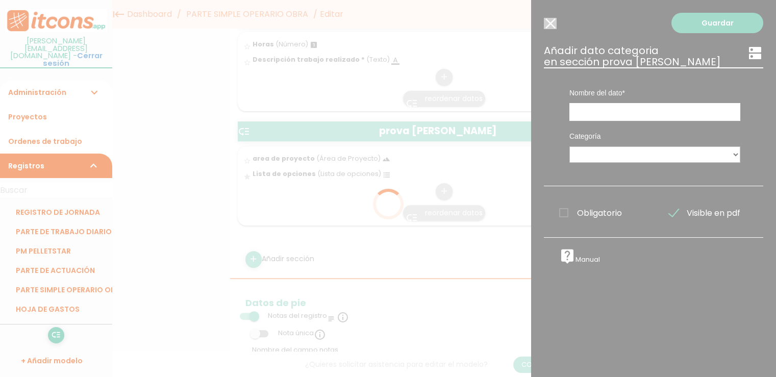
scroll to position [0, 0]
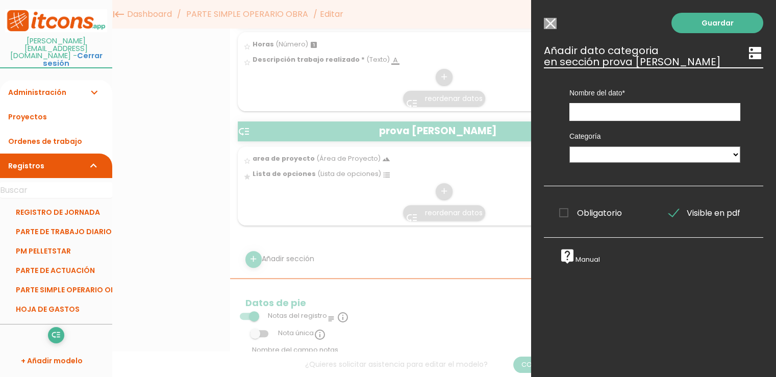
click at [595, 100] on div "Nombre del dato area de proyecto Horas Lista de opciones Descripción trabajo re…" at bounding box center [655, 94] width 186 height 54
click at [587, 106] on input "text" at bounding box center [654, 112] width 171 height 18
type input "Listado Categorias"
click at [596, 155] on select "CALDERAS Tareas TIPOS DE GASTOS MATERIALES" at bounding box center [654, 154] width 171 height 16
select select "572"
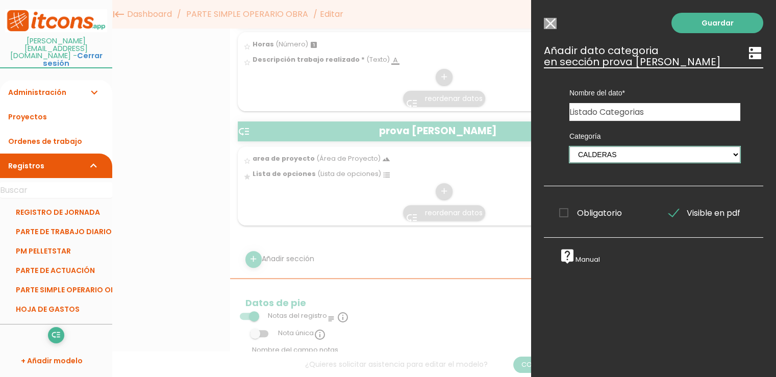
click at [569, 146] on select "CALDERAS Tareas TIPOS DE GASTOS MATERIALES" at bounding box center [654, 154] width 171 height 16
click at [712, 20] on link "Guardar" at bounding box center [717, 23] width 92 height 20
click at [696, 24] on link "Guardar" at bounding box center [717, 23] width 92 height 20
click at [552, 24] on input "Modelo sin Ordenes de trabajo" at bounding box center [550, 23] width 13 height 11
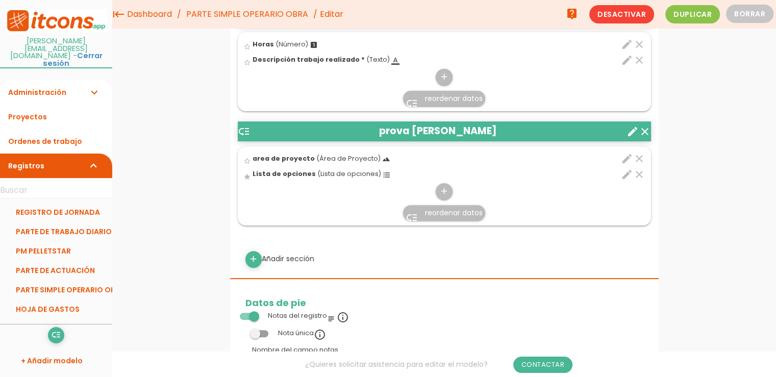
click at [633, 126] on icon "create" at bounding box center [632, 131] width 12 height 12
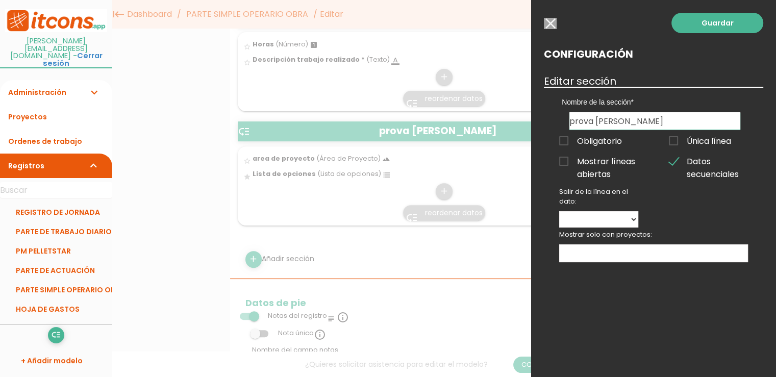
click at [552, 24] on input "button" at bounding box center [550, 23] width 13 height 11
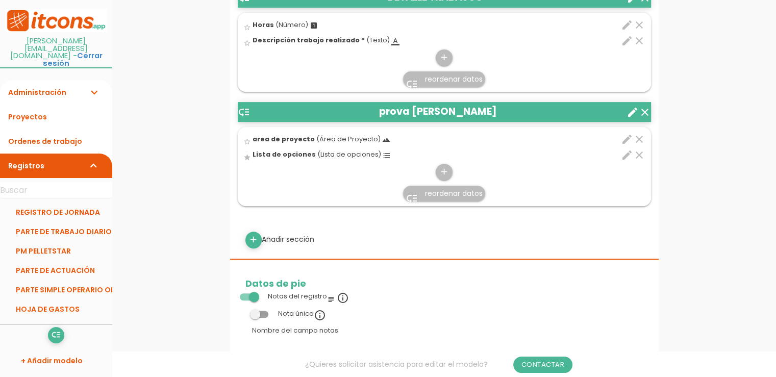
scroll to position [408, 0]
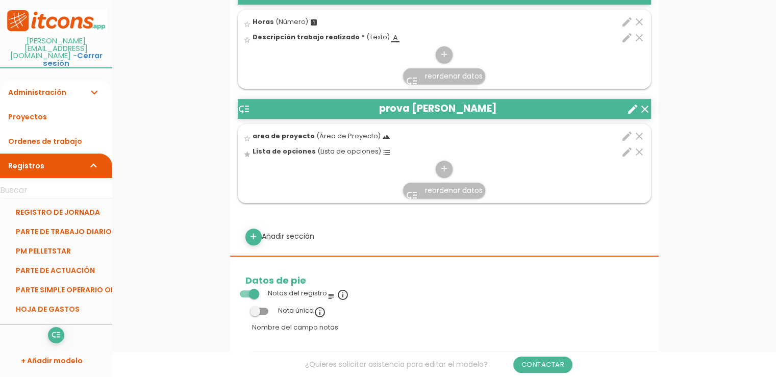
click at [616, 191] on li "low_priority reordenar datos" at bounding box center [444, 190] width 412 height 24
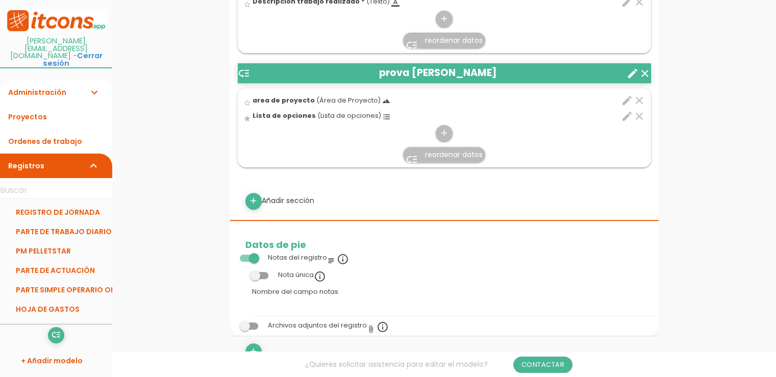
scroll to position [459, 0]
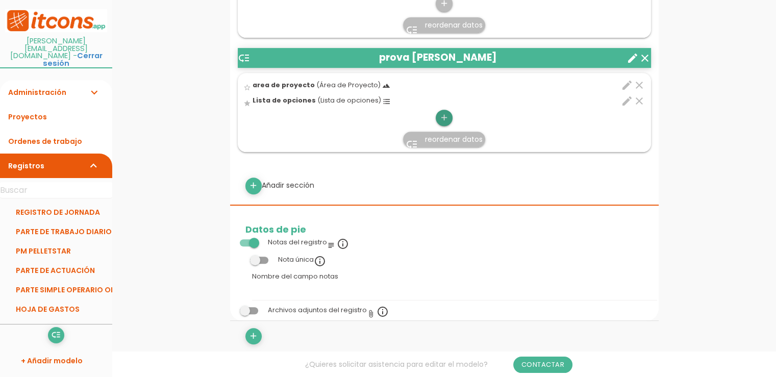
click at [446, 111] on icon "add" at bounding box center [444, 118] width 10 height 16
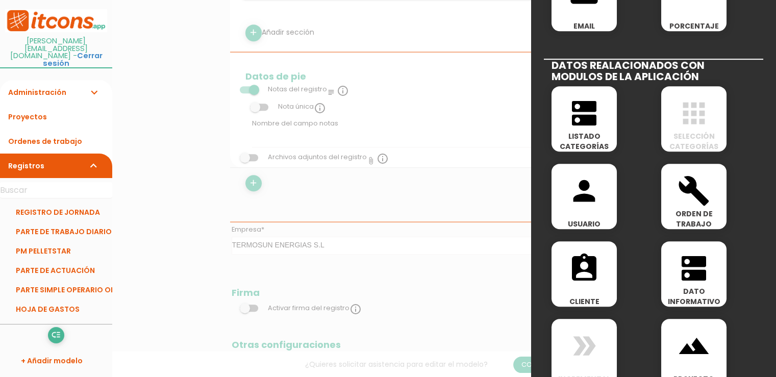
scroll to position [445, 0]
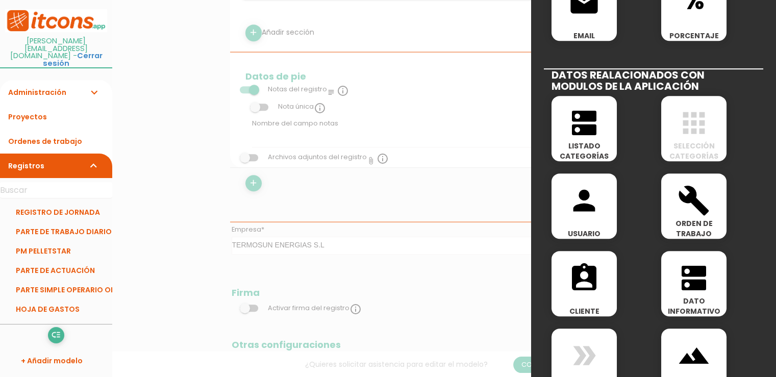
click at [592, 155] on span "LISTADO CATEGORÍAS" at bounding box center [583, 151] width 65 height 20
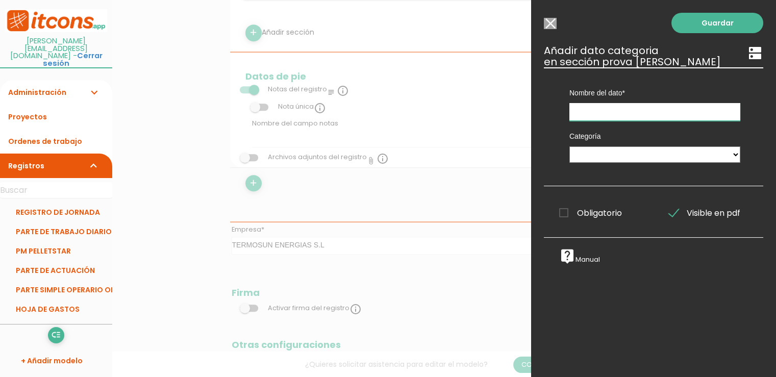
click at [597, 107] on input "text" at bounding box center [654, 112] width 171 height 18
type input "Listado"
click at [550, 21] on input "Modelo sin Ordenes de trabajo" at bounding box center [550, 23] width 13 height 11
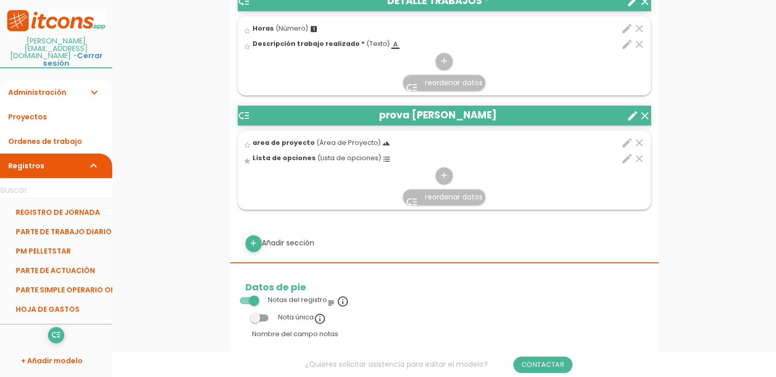
scroll to position [406, 0]
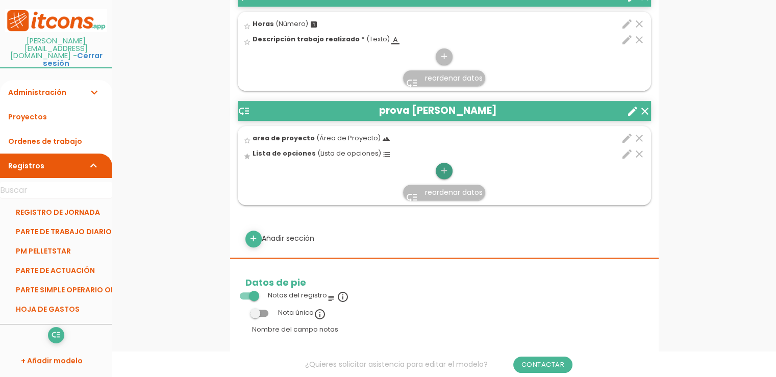
click at [445, 165] on icon "add" at bounding box center [444, 171] width 10 height 16
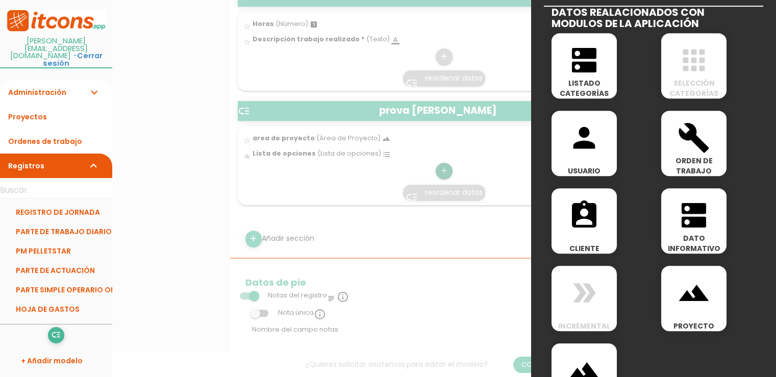
scroll to position [510, 0]
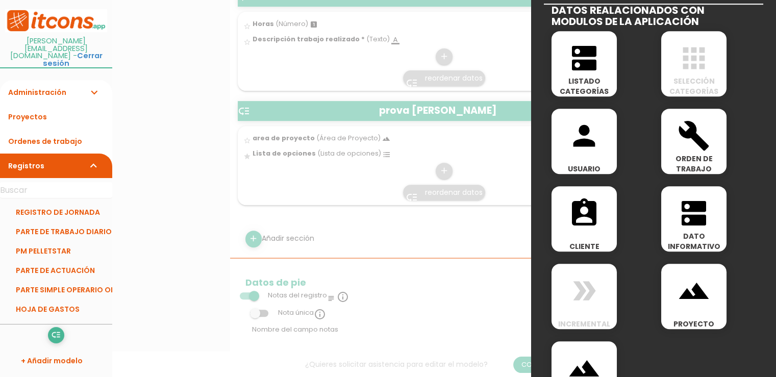
click at [584, 77] on span "LISTADO CATEGORÍAS" at bounding box center [583, 86] width 65 height 20
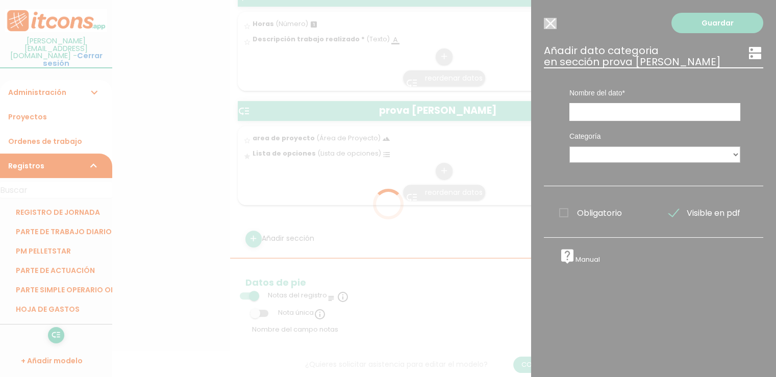
scroll to position [0, 0]
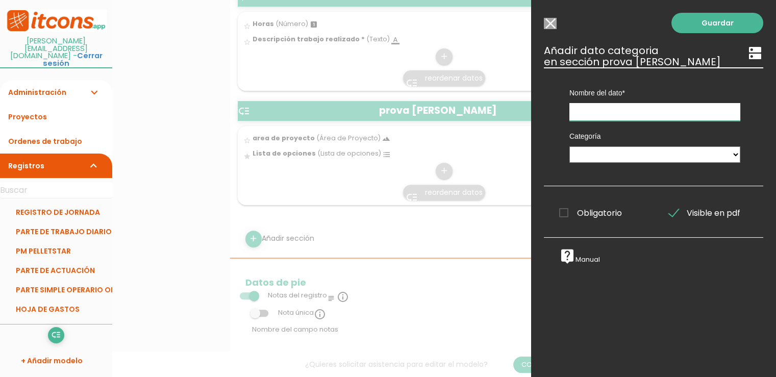
click at [606, 118] on input "text" at bounding box center [654, 112] width 171 height 18
type input "Listado Categorias"
click at [647, 162] on select "CALDERAS Tareas TIPOS DE GASTOS MATERIALES" at bounding box center [654, 154] width 171 height 16
select select "694"
click at [569, 146] on select "CALDERAS Tareas TIPOS DE GASTOS MATERIALES" at bounding box center [654, 154] width 171 height 16
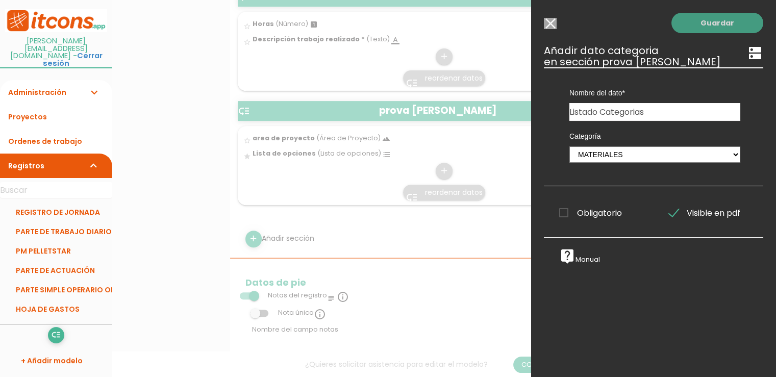
click at [715, 32] on link "Guardar" at bounding box center [717, 23] width 92 height 20
click at [701, 23] on link "Guardar" at bounding box center [717, 23] width 92 height 20
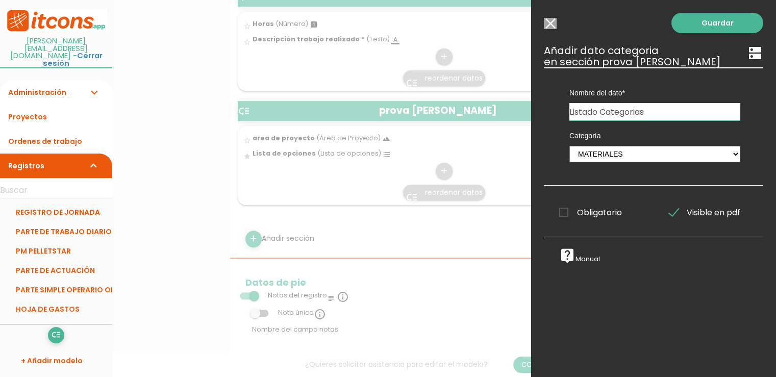
click at [592, 259] on link "live_help Manual" at bounding box center [579, 259] width 41 height 9
click at [549, 24] on input "Modelo sin Ordenes de trabajo" at bounding box center [550, 23] width 13 height 11
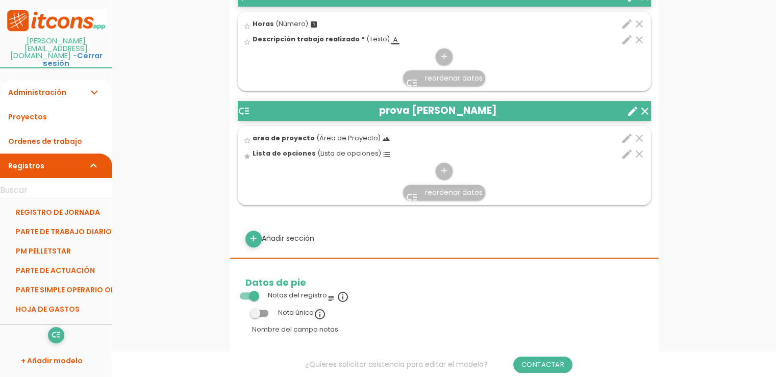
click at [631, 111] on icon "create" at bounding box center [632, 111] width 12 height 12
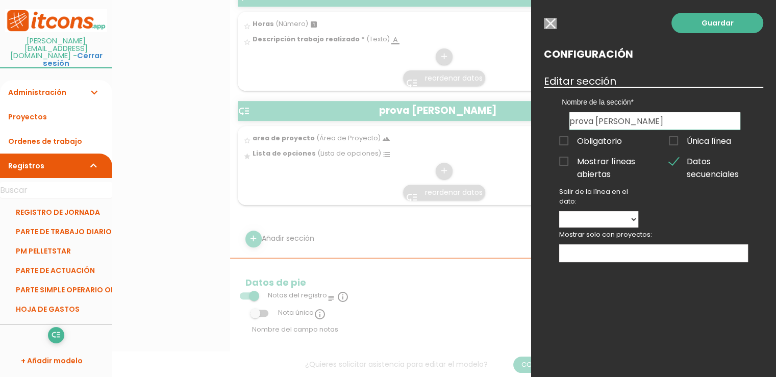
click at [548, 26] on input "button" at bounding box center [550, 23] width 13 height 11
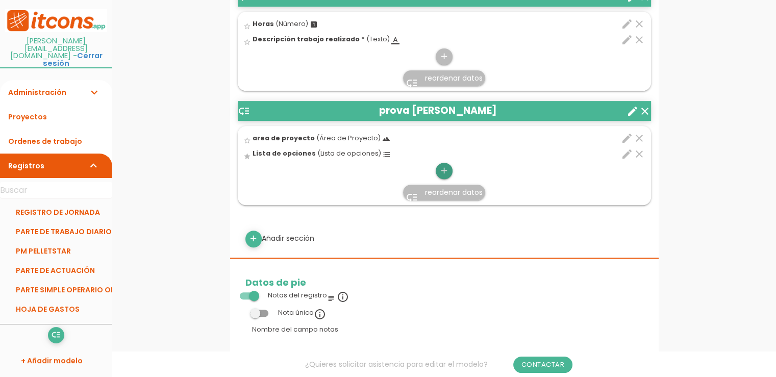
click at [446, 167] on icon "add" at bounding box center [444, 171] width 10 height 16
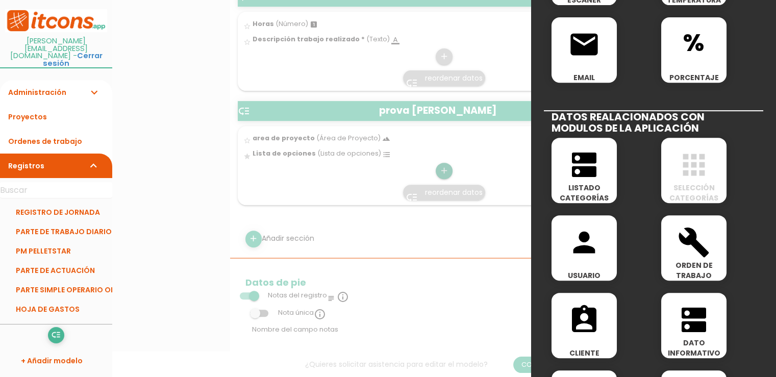
scroll to position [408, 0]
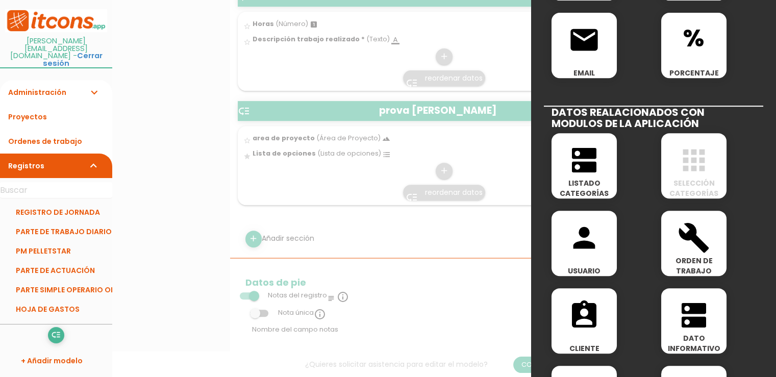
click at [690, 173] on icon "apps" at bounding box center [693, 160] width 33 height 33
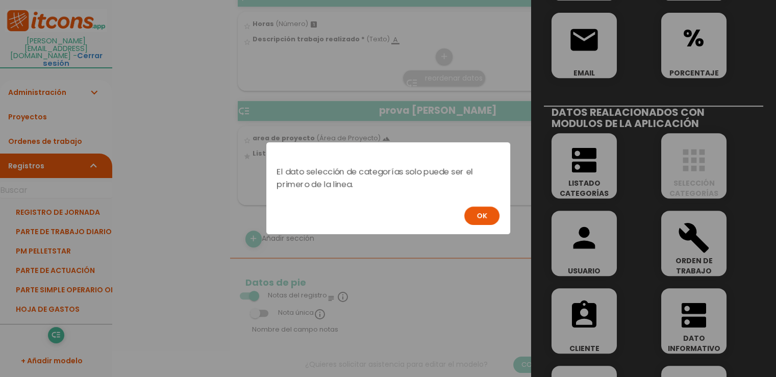
scroll to position [0, 0]
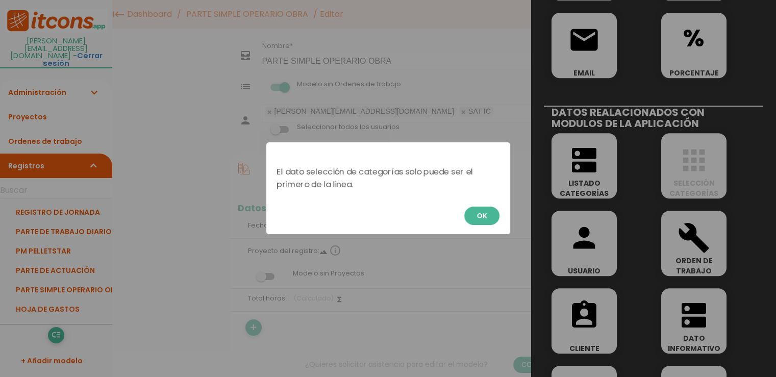
click at [470, 213] on button "OK" at bounding box center [481, 216] width 35 height 18
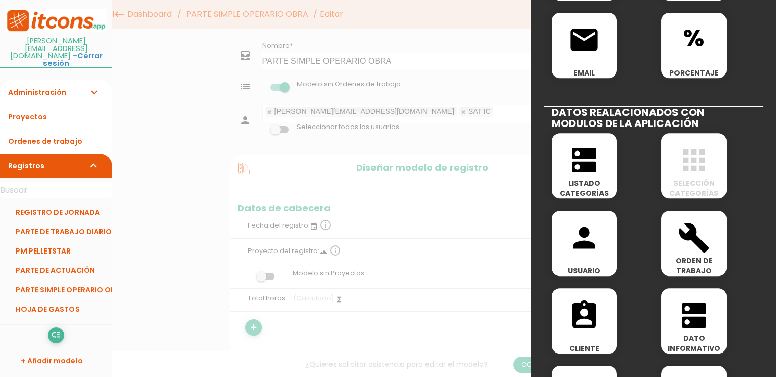
click at [487, 206] on div at bounding box center [388, 141] width 776 height 471
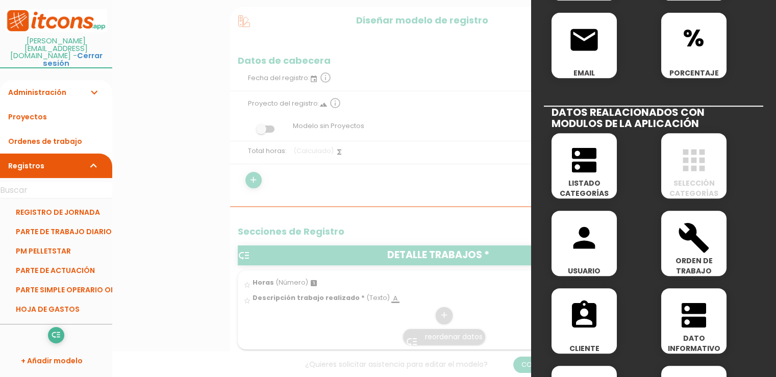
scroll to position [204, 0]
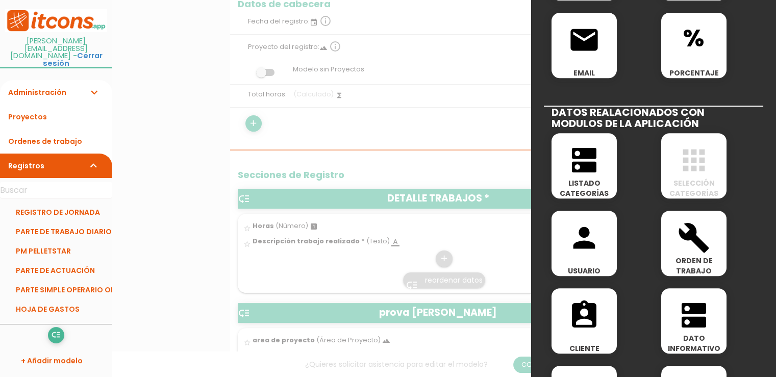
click at [487, 227] on div at bounding box center [388, 141] width 776 height 471
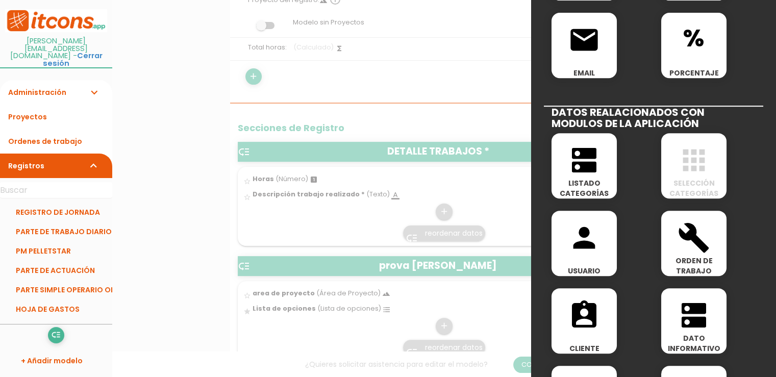
scroll to position [357, 0]
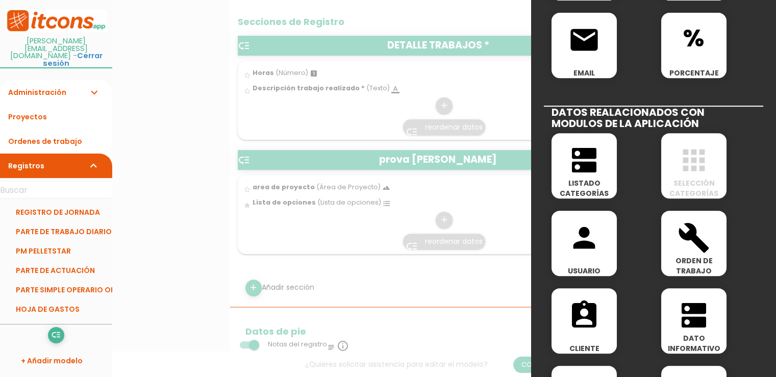
click at [599, 191] on span "LISTADO CATEGORÍAS" at bounding box center [583, 188] width 65 height 20
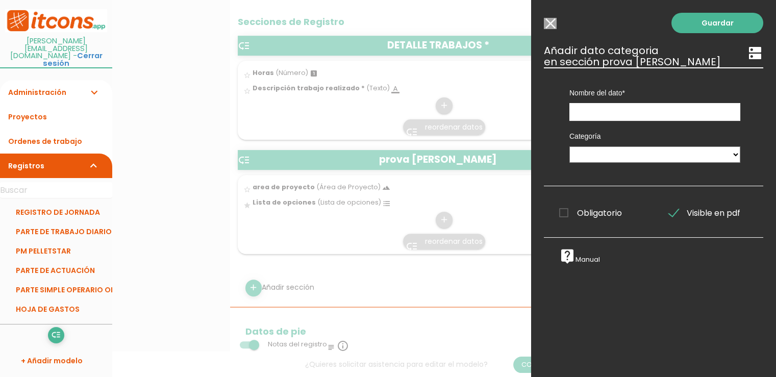
click at [475, 220] on div at bounding box center [388, 141] width 776 height 471
click at [553, 24] on input "Modelo sin Ordenes de trabajo" at bounding box center [550, 23] width 13 height 11
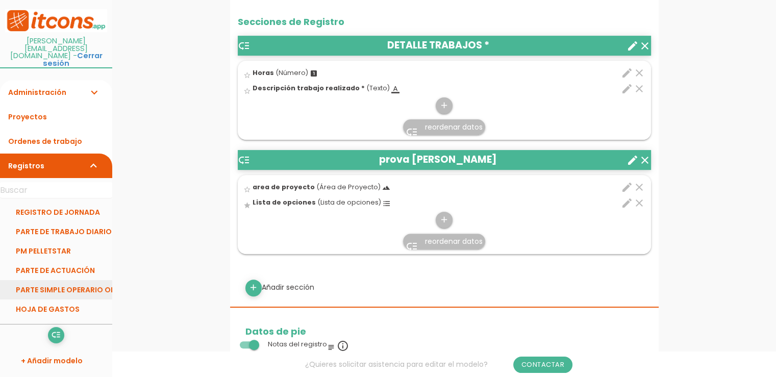
click at [66, 280] on link "PARTE SIMPLE OPERARIO OBRA" at bounding box center [56, 289] width 112 height 19
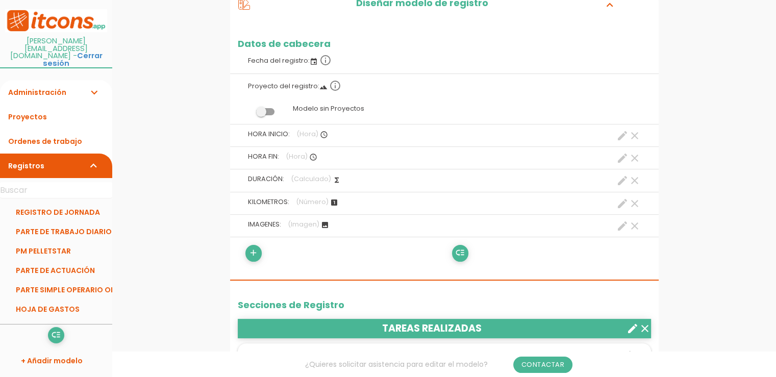
scroll to position [255, 0]
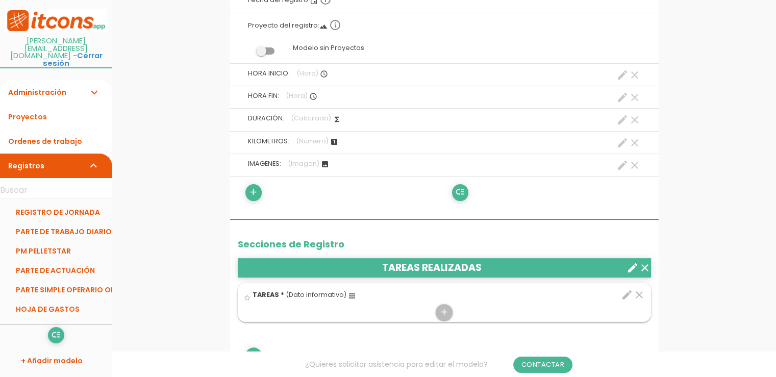
click at [49, 80] on link "Administración expand_more" at bounding box center [56, 92] width 112 height 24
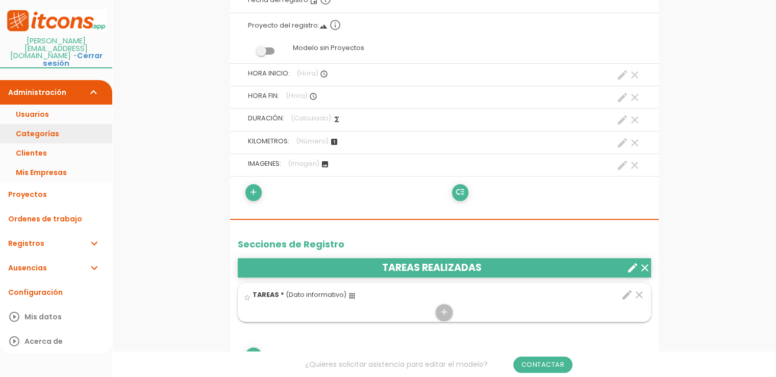
click at [44, 124] on link "Categorías" at bounding box center [56, 133] width 112 height 19
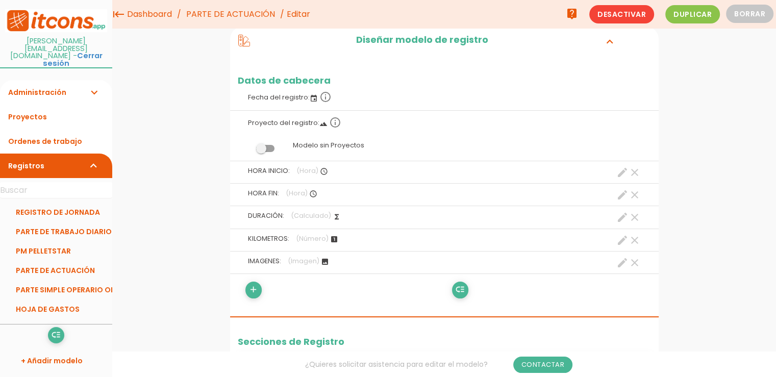
scroll to position [153, 0]
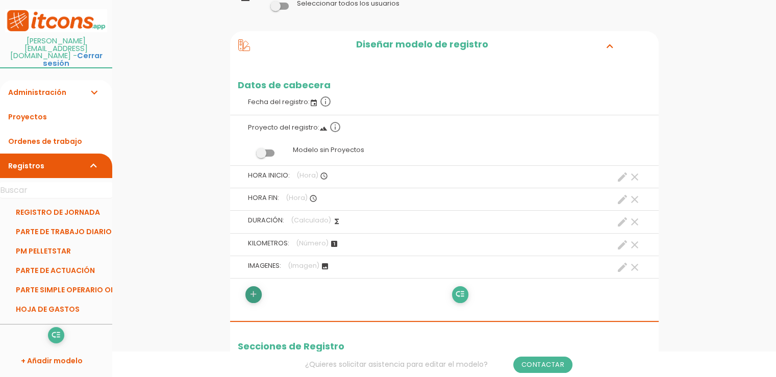
click at [253, 293] on icon "add" at bounding box center [253, 294] width 10 height 16
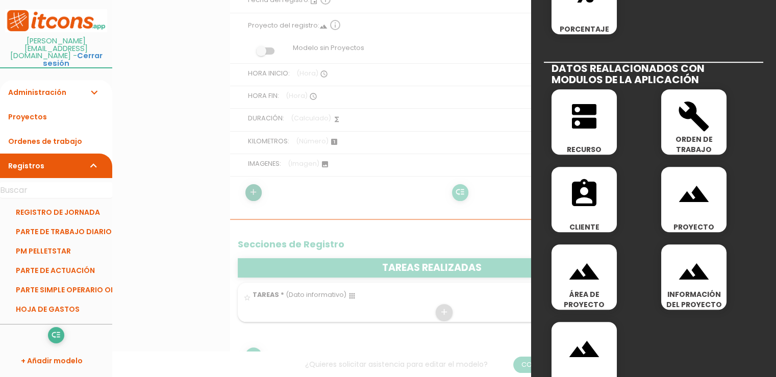
scroll to position [547, 0]
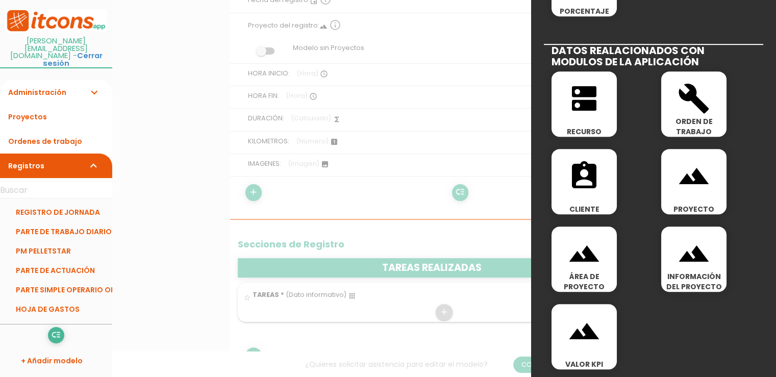
click at [582, 105] on icon "dns" at bounding box center [584, 98] width 33 height 33
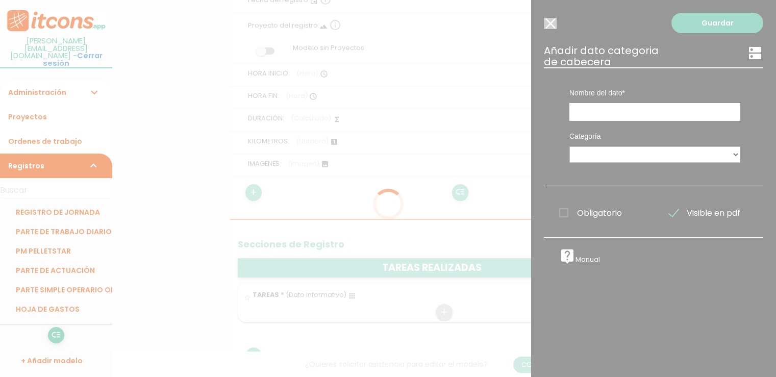
scroll to position [0, 0]
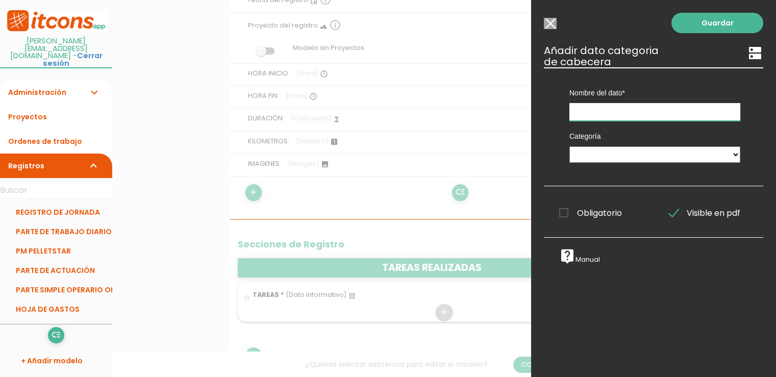
click at [584, 108] on input "text" at bounding box center [654, 112] width 171 height 18
type input "s"
type input "SAT"
click at [602, 153] on select "CALDERAS Tareas TIPOS DE GASTOS MATERIALES EQUIPO SAT" at bounding box center [654, 154] width 171 height 16
select select "744"
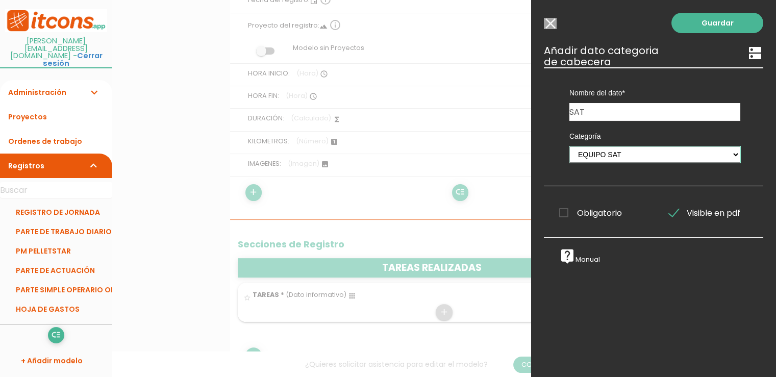
click at [569, 146] on select "CALDERAS Tareas TIPOS DE GASTOS MATERIALES EQUIPO SAT" at bounding box center [654, 154] width 171 height 16
click at [563, 213] on span "Obligatorio" at bounding box center [590, 213] width 63 height 13
click at [0, 0] on input "Obligatorio" at bounding box center [0, 0] width 0 height 0
click at [726, 20] on link "Guardar" at bounding box center [717, 23] width 92 height 20
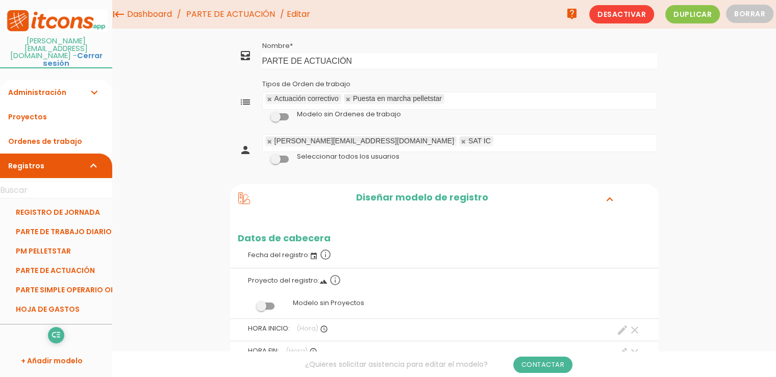
click at [253, 15] on link "PARTE DE ACTUACIÓN" at bounding box center [231, 14] width 94 height 29
